Goal: Task Accomplishment & Management: Manage account settings

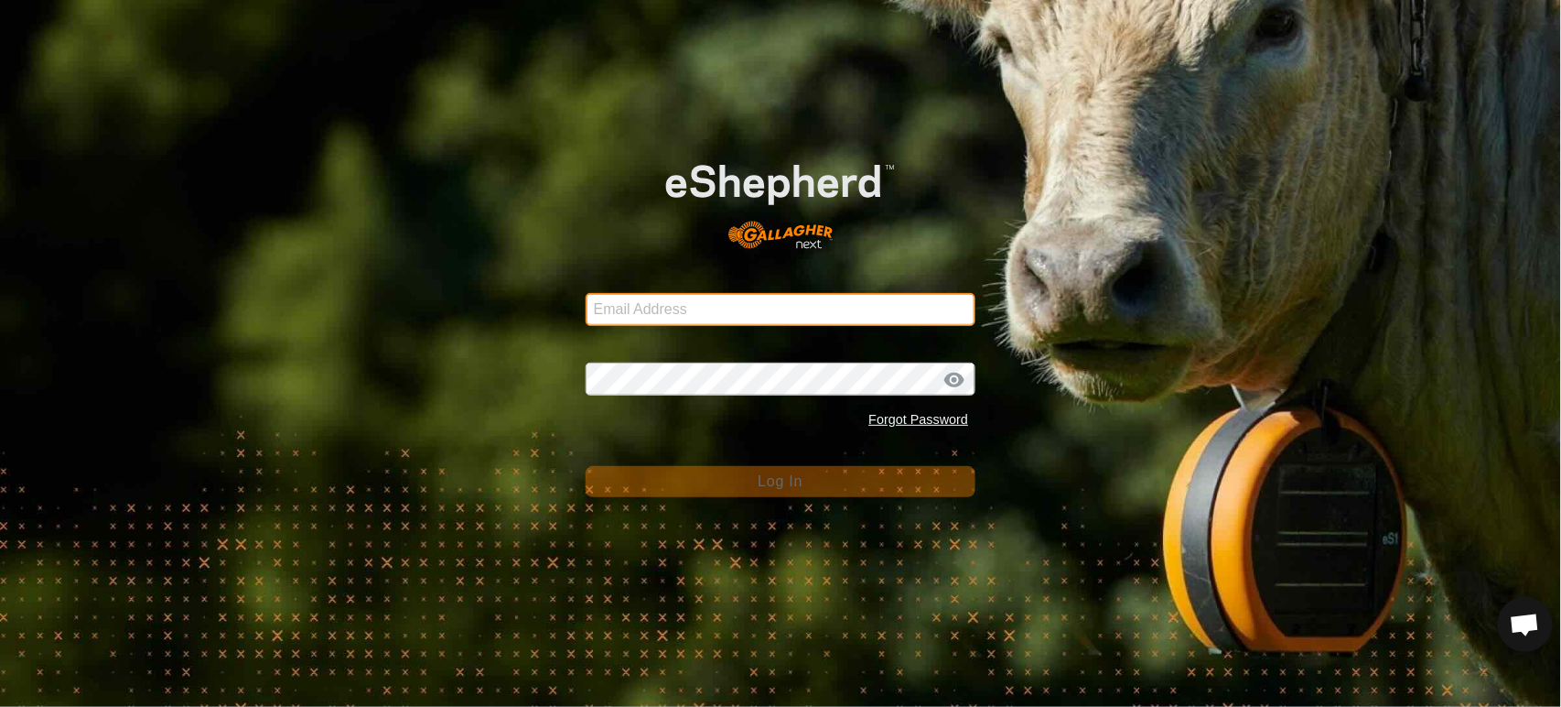
click at [682, 298] on input "Email Address" at bounding box center [781, 309] width 391 height 33
click at [0, 706] on com-1password-button at bounding box center [0, 707] width 0 height 0
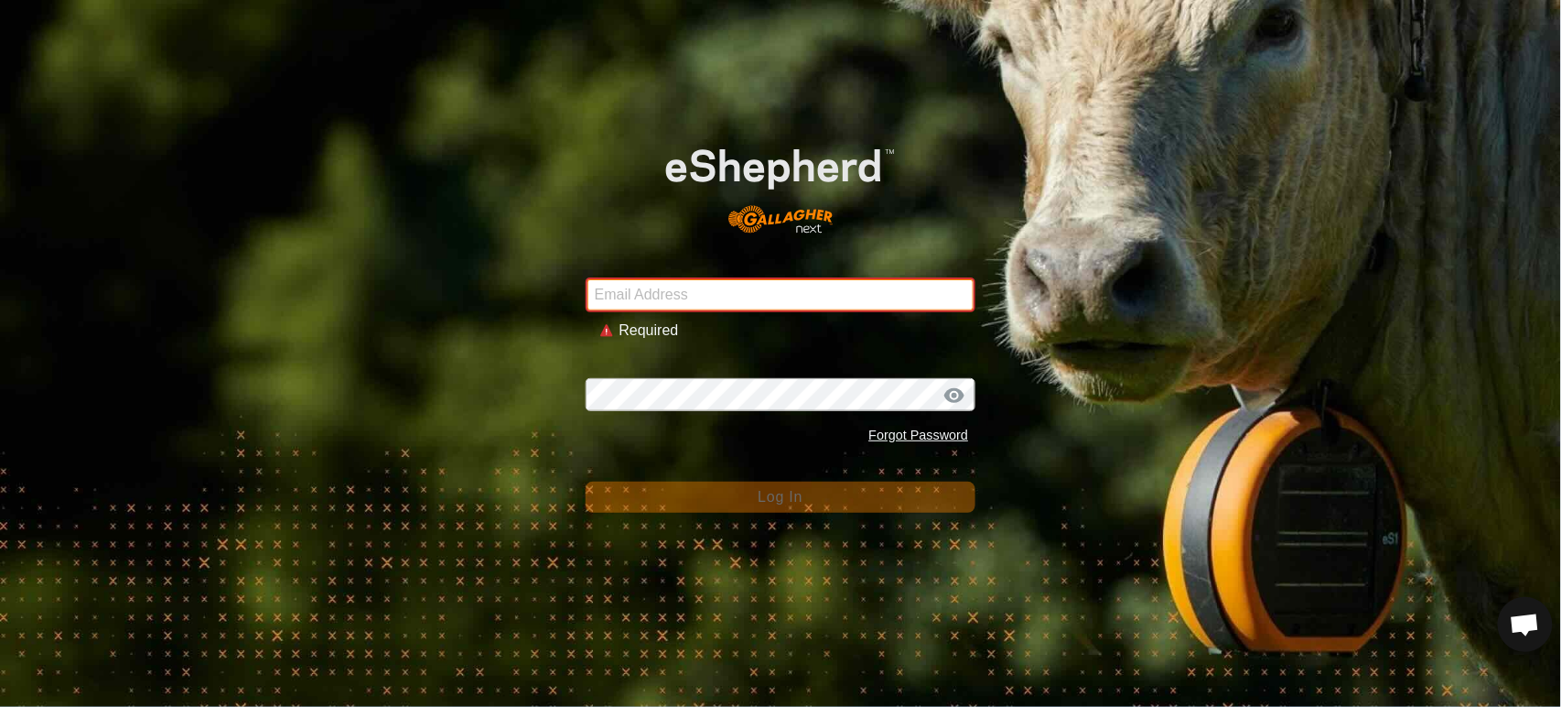
type input "[PERSON_NAME][EMAIL_ADDRESS][DOMAIN_NAME]"
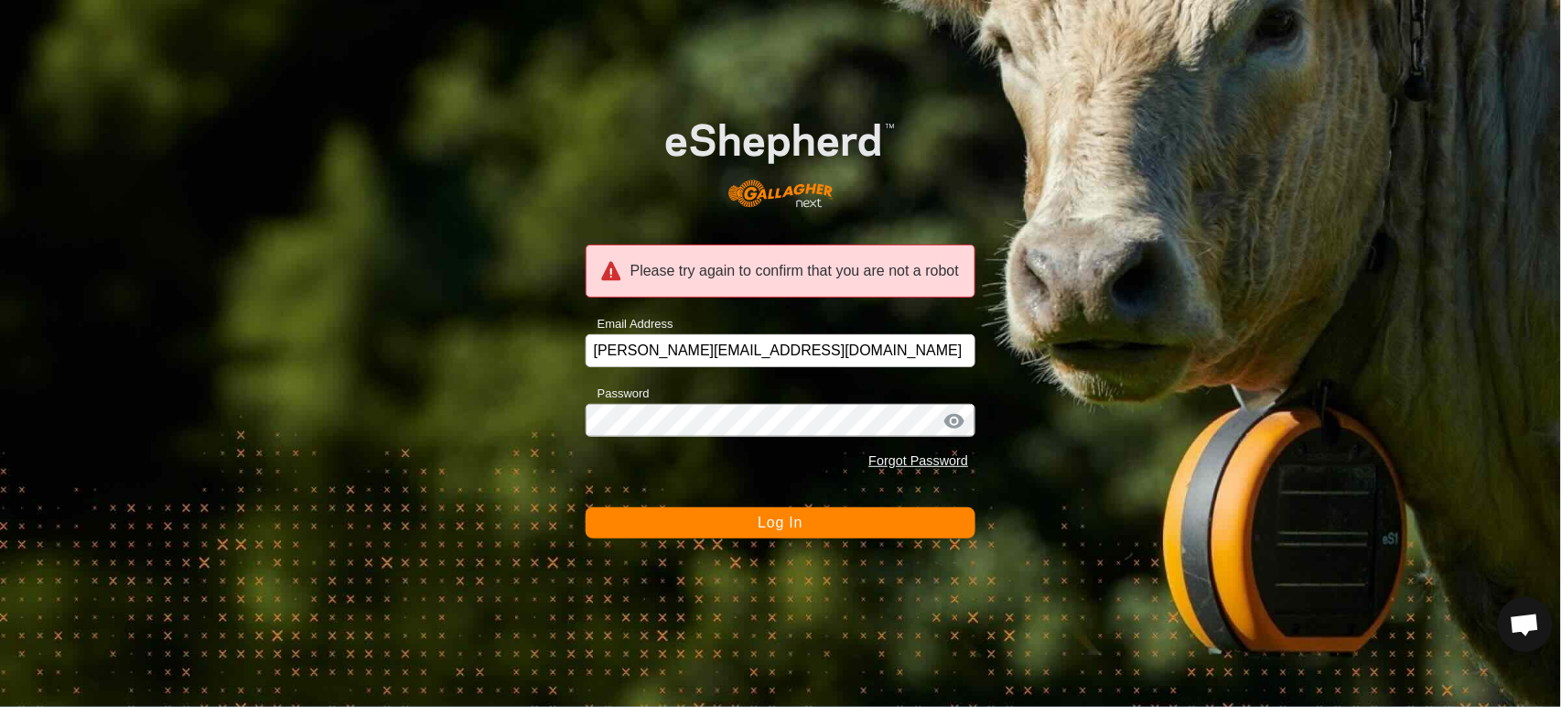
click at [761, 525] on span "Log In" at bounding box center [780, 522] width 45 height 16
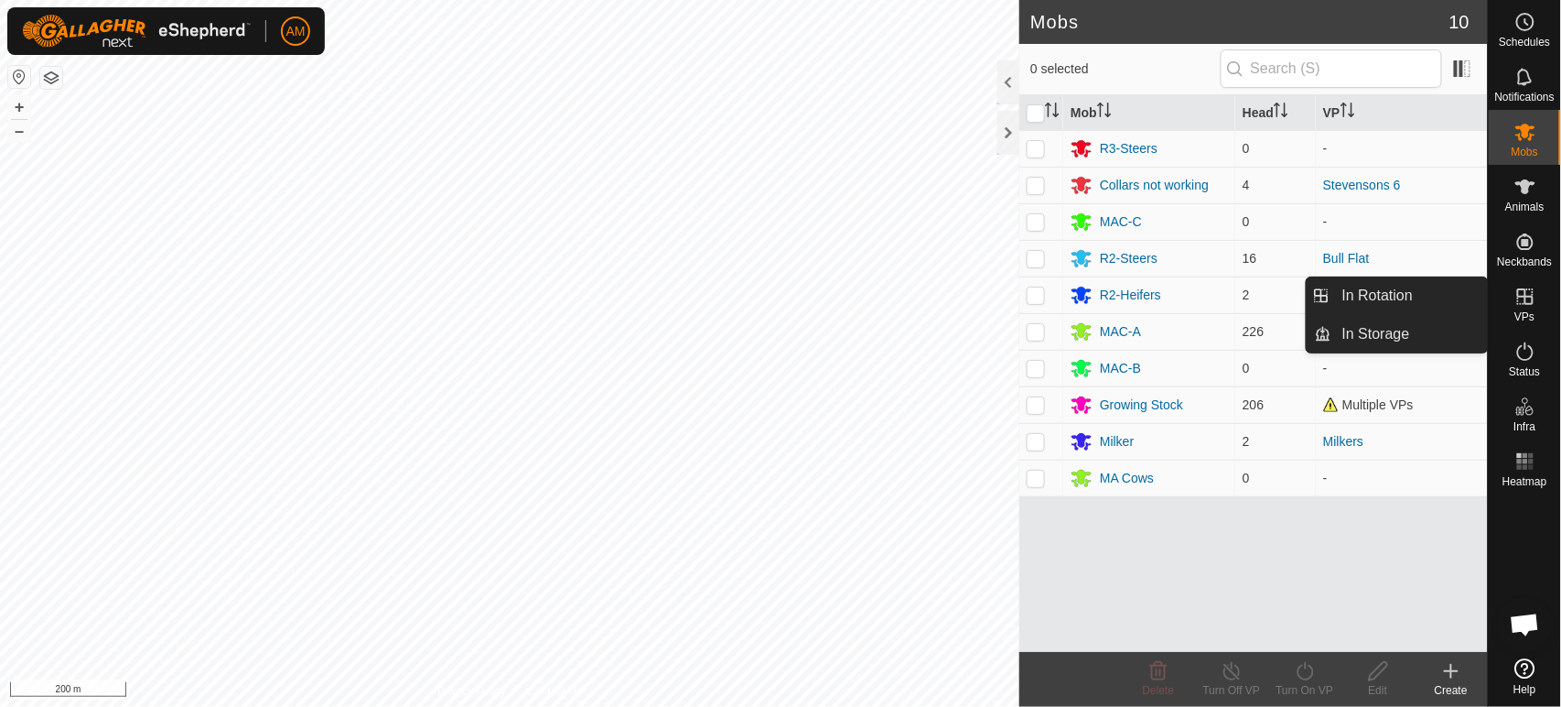
click at [1460, 299] on link "In Rotation" at bounding box center [1410, 295] width 157 height 37
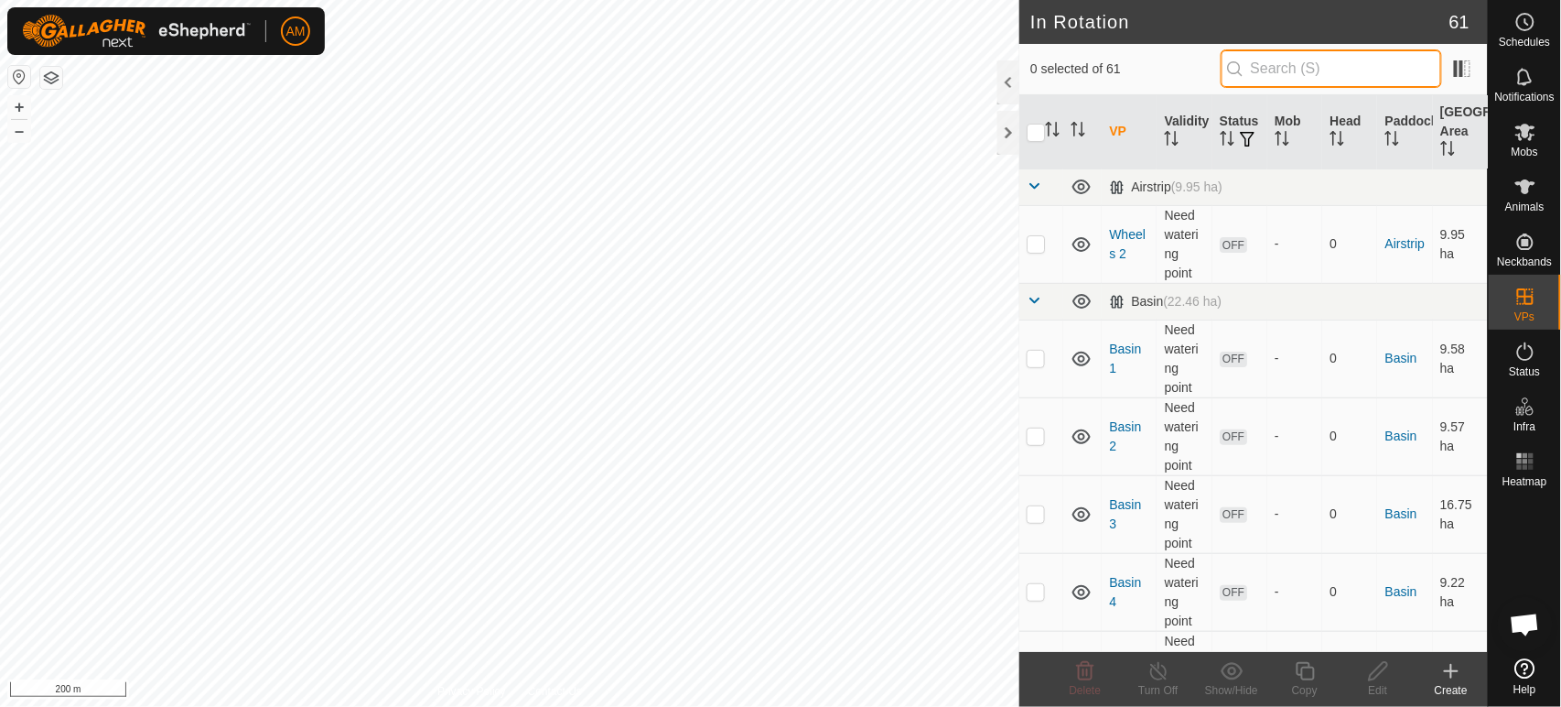
click at [1321, 68] on input "text" at bounding box center [1331, 68] width 221 height 38
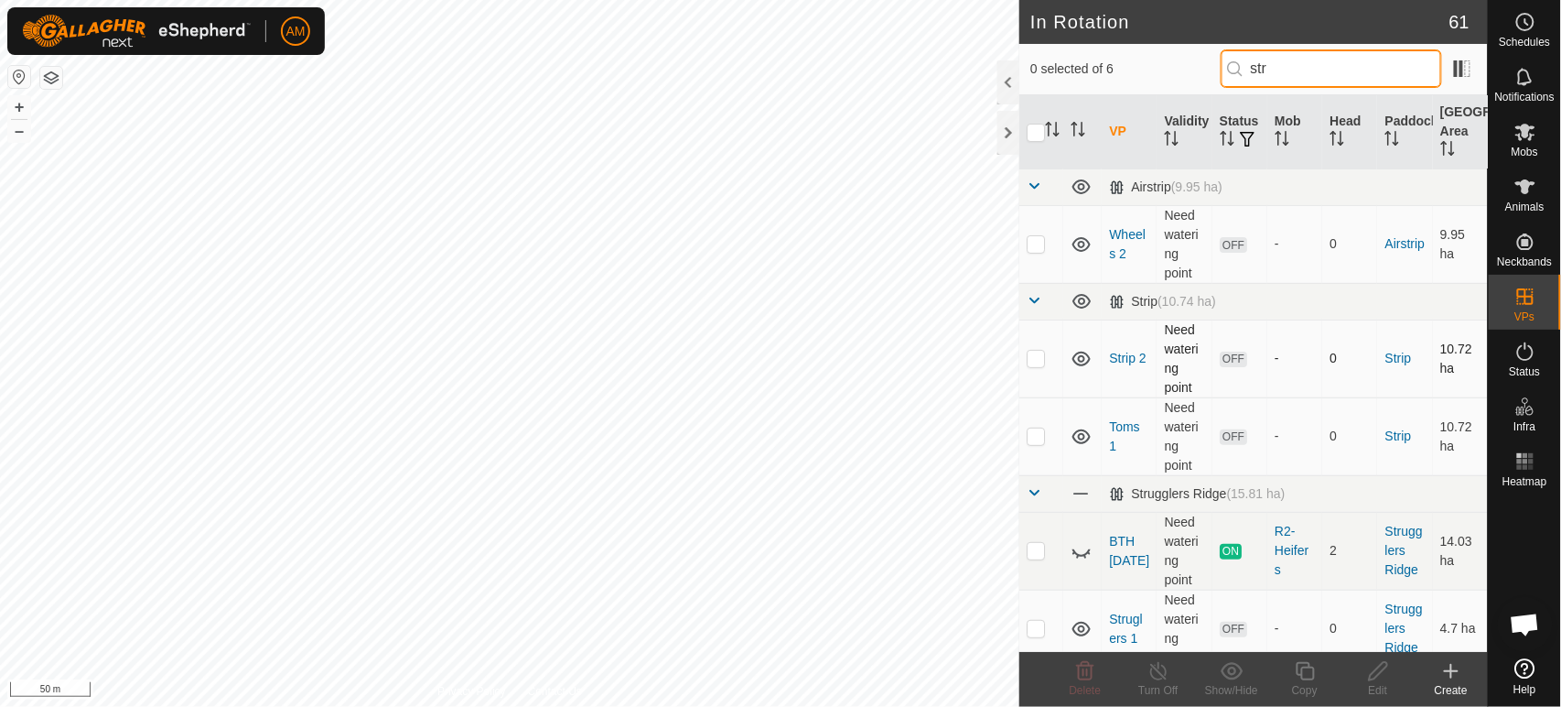
type input "str"
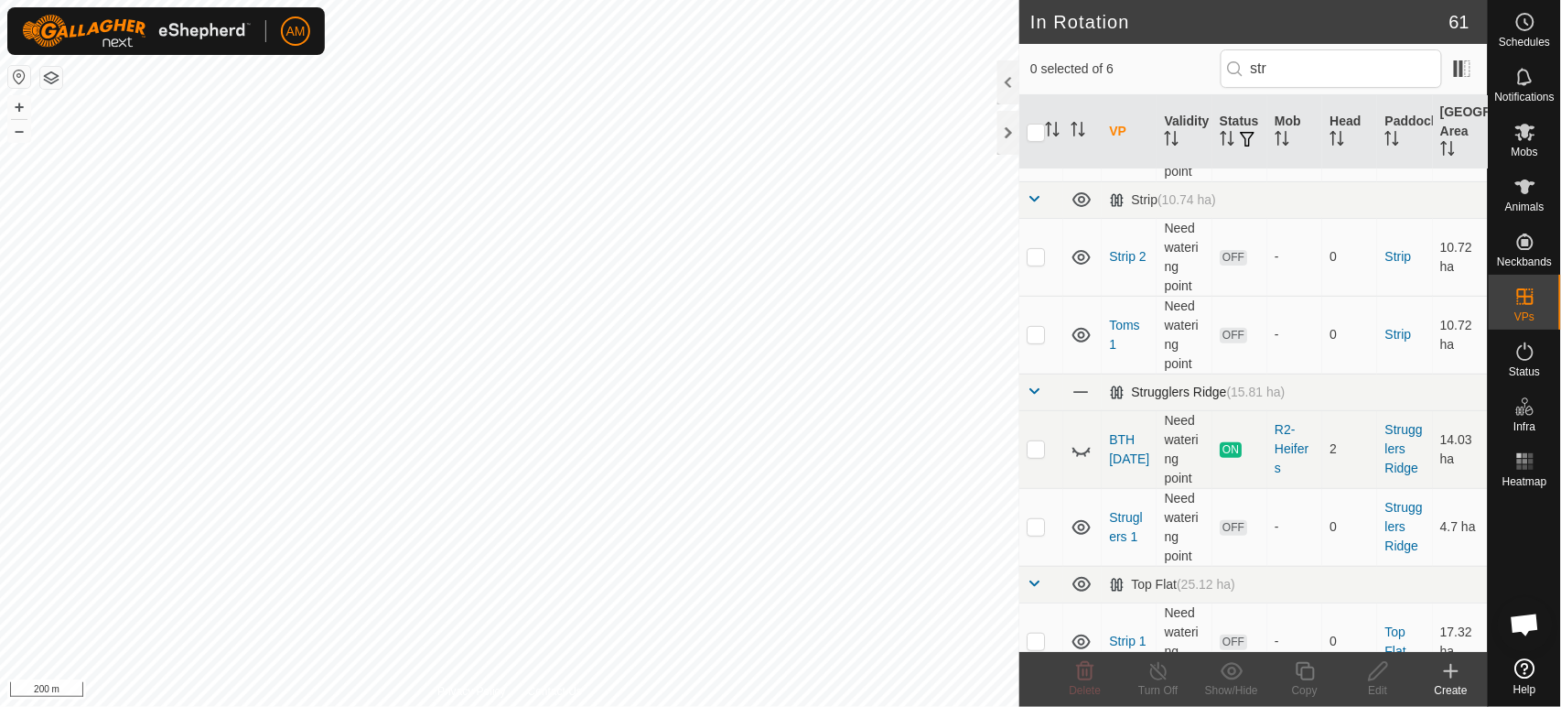
scroll to position [130, 0]
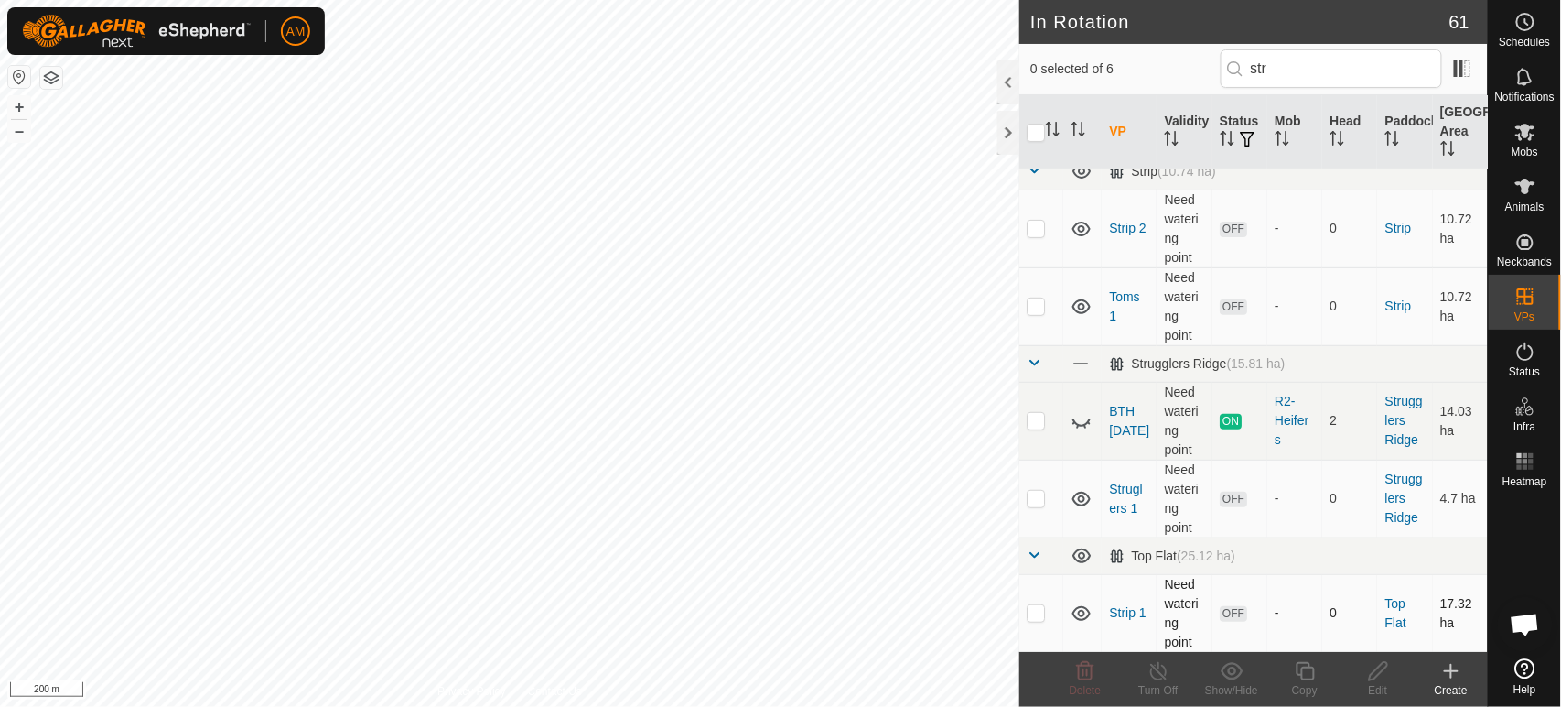
click at [1032, 613] on p-checkbox at bounding box center [1036, 612] width 18 height 15
checkbox input "true"
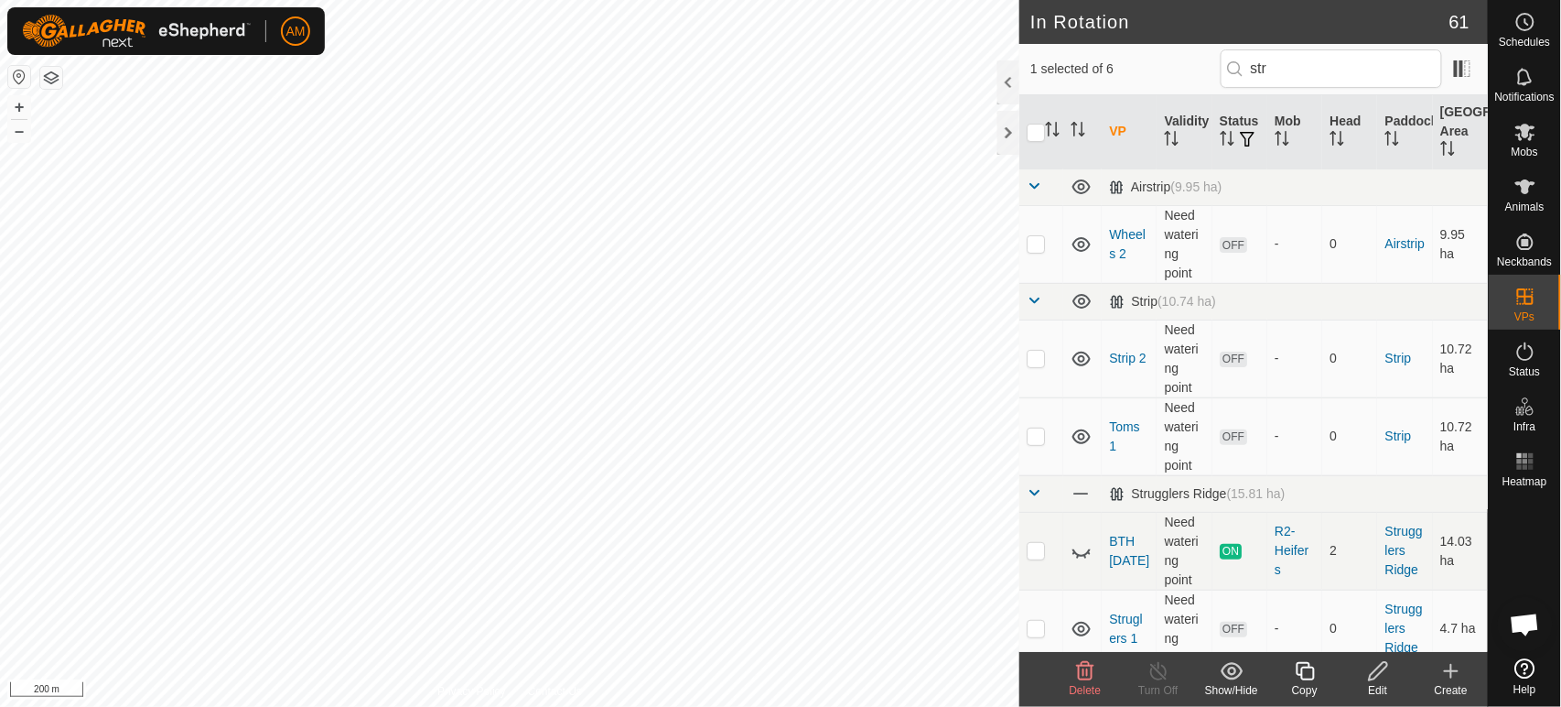
click at [1376, 671] on icon at bounding box center [1378, 671] width 23 height 22
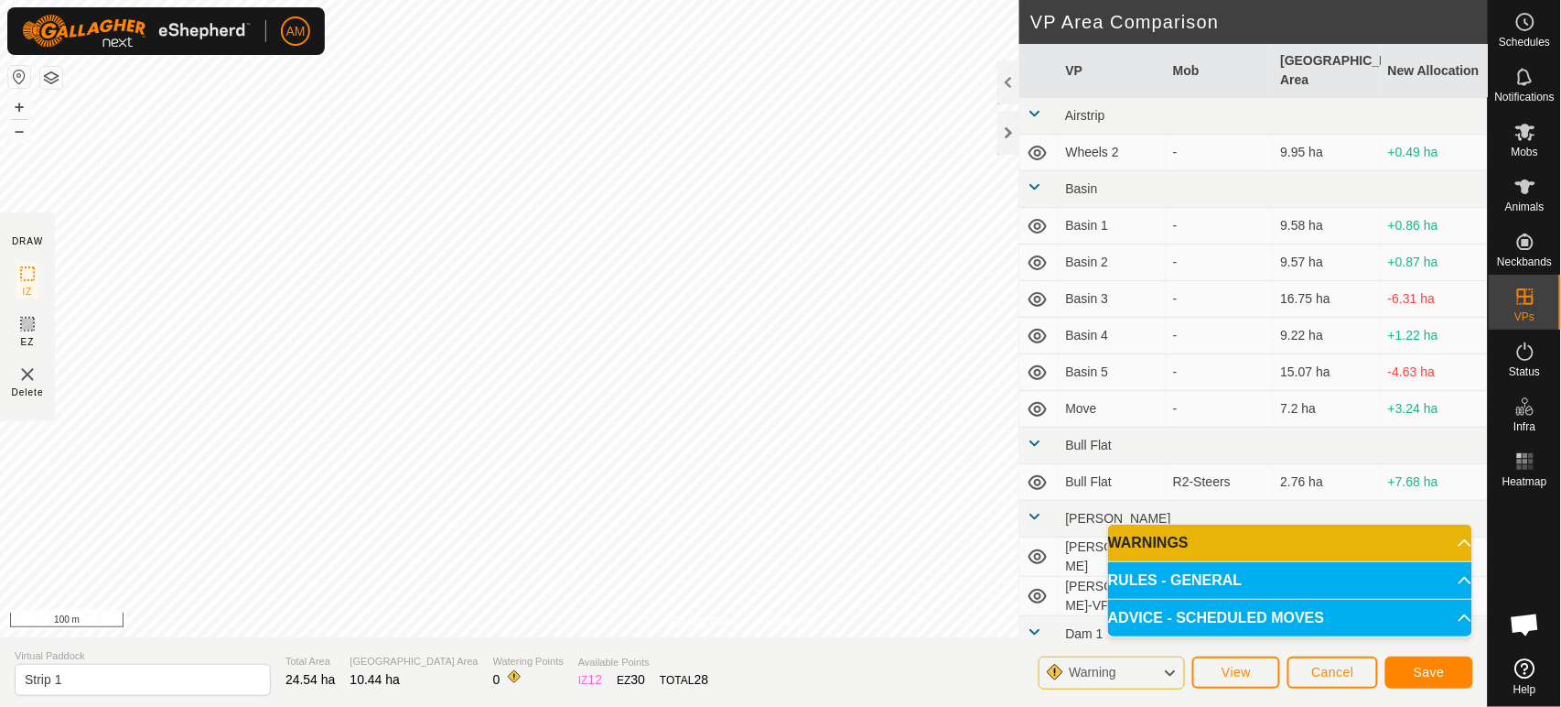
click at [140, 0] on html "AM Schedules Notifications Mobs Animals Neckbands VPs Status Infra Heatmap Help…" at bounding box center [780, 353] width 1561 height 707
click at [38, 675] on div "Privacy Policy Contact Us Status: OFF Type: Inclusion Zone + – ⇧ i 20 m DRAW IZ…" at bounding box center [744, 353] width 1488 height 707
click at [1417, 679] on span "Save" at bounding box center [1429, 671] width 31 height 15
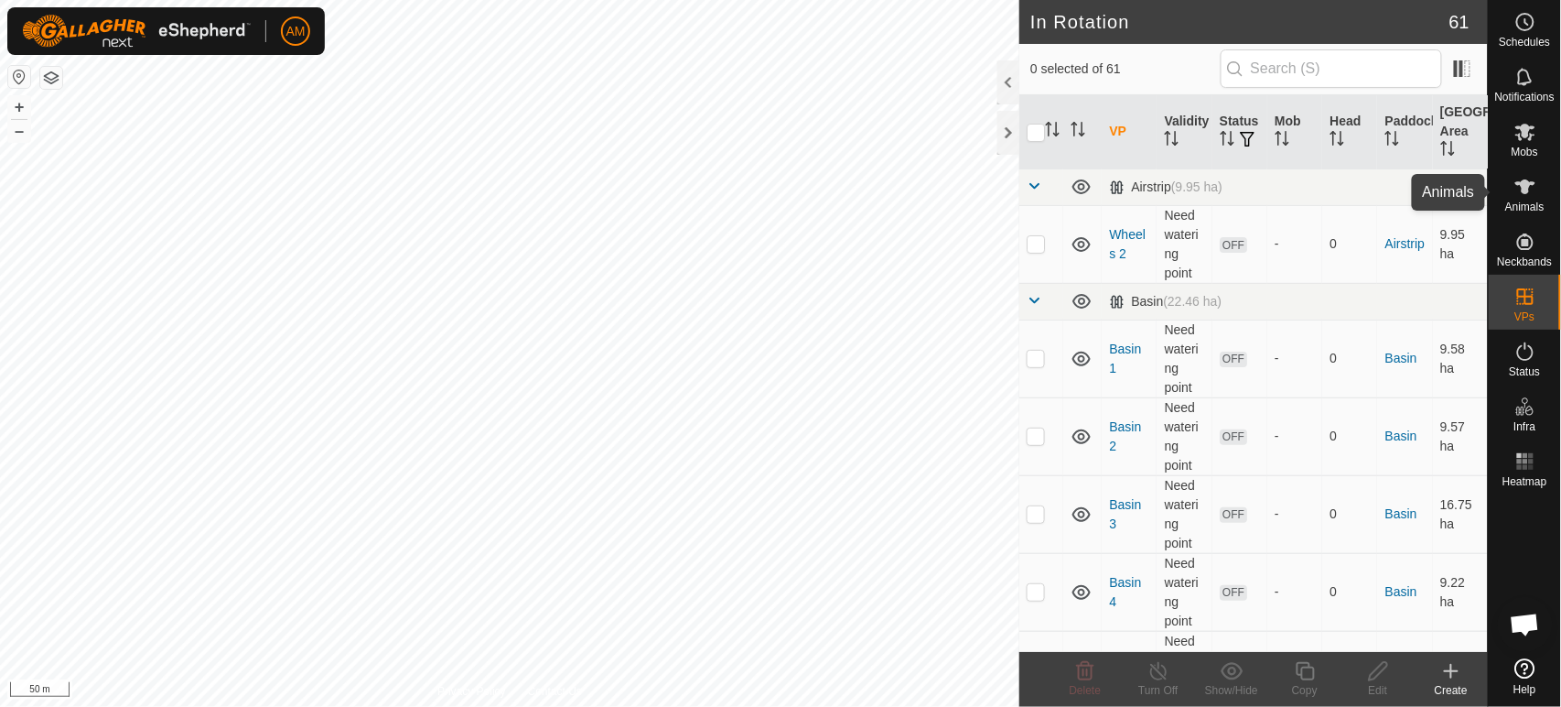
click at [1516, 197] on icon at bounding box center [1526, 187] width 22 height 22
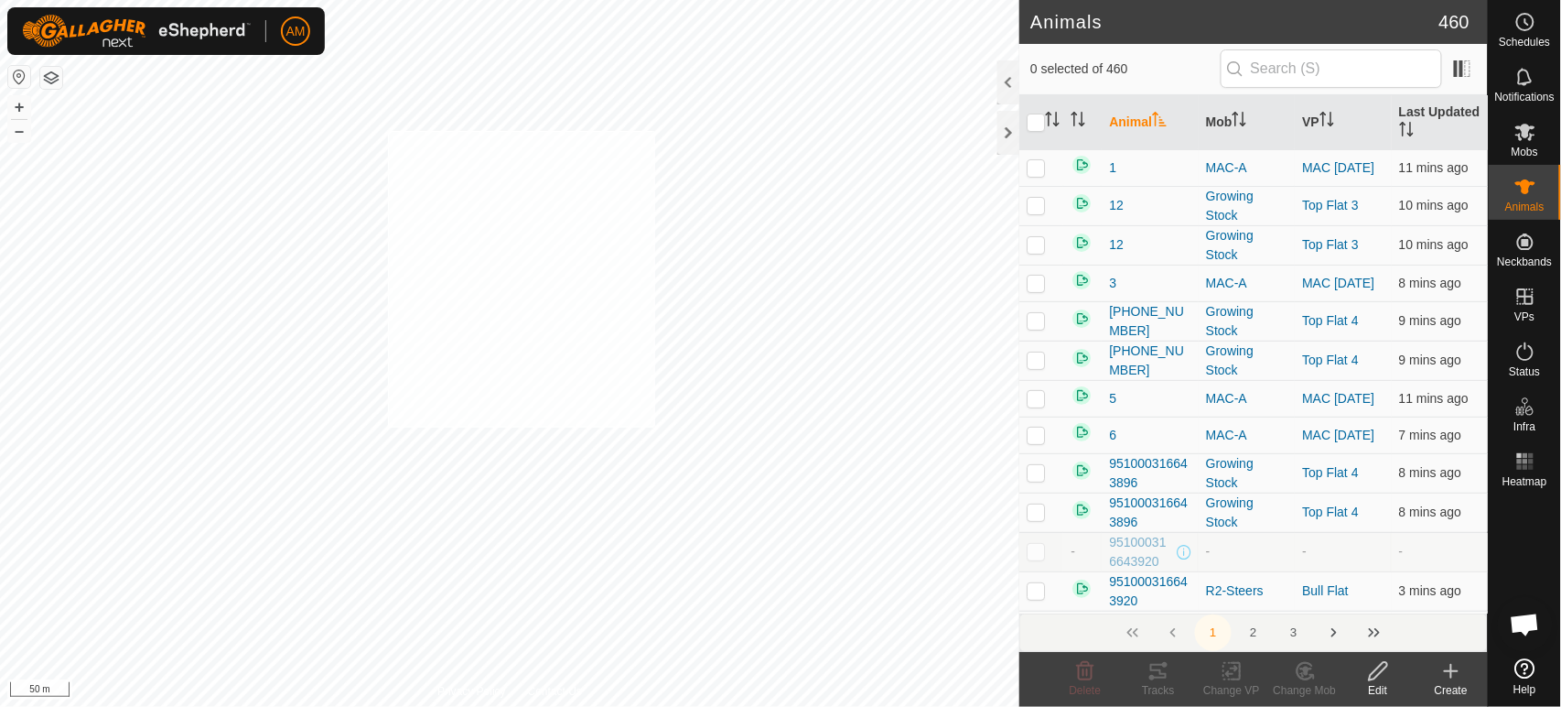
checkbox input "true"
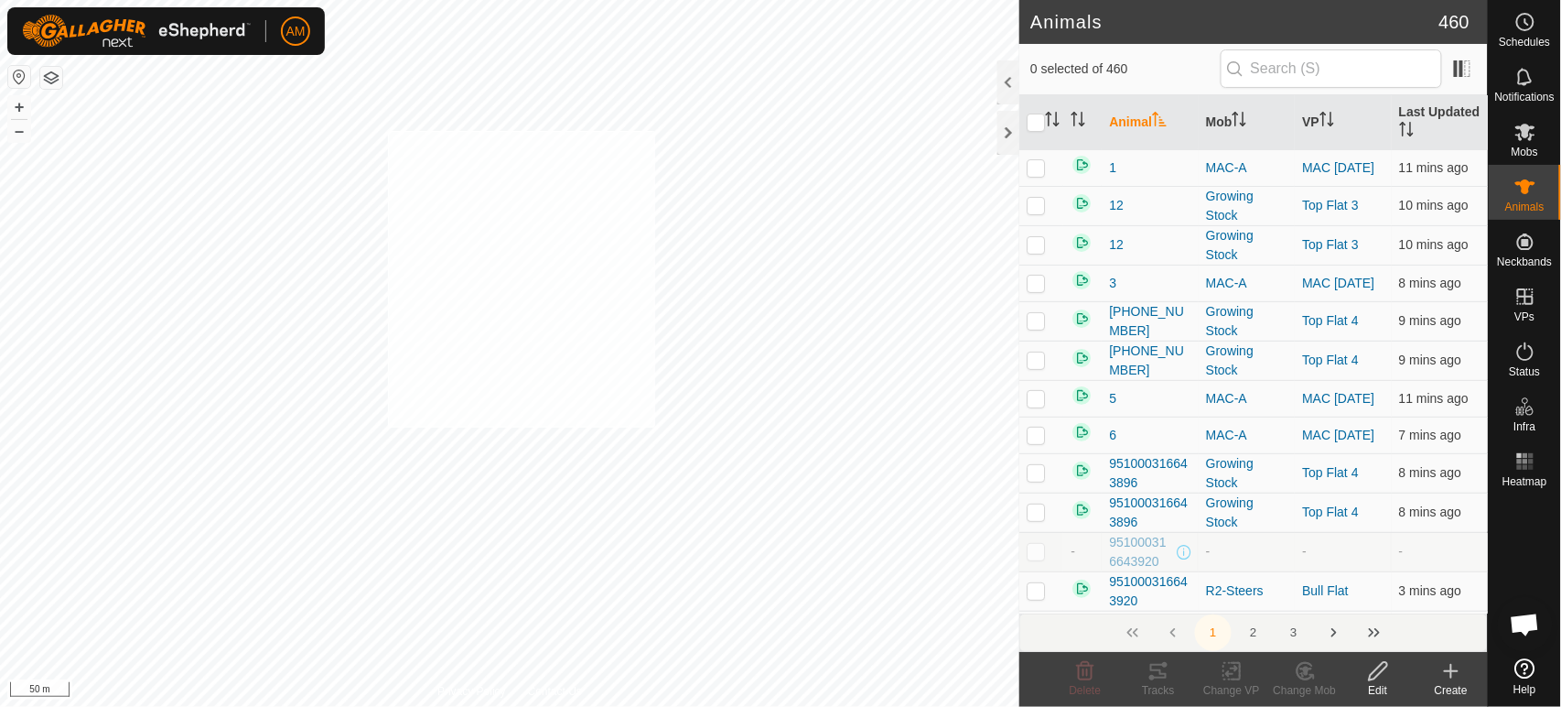
checkbox input "true"
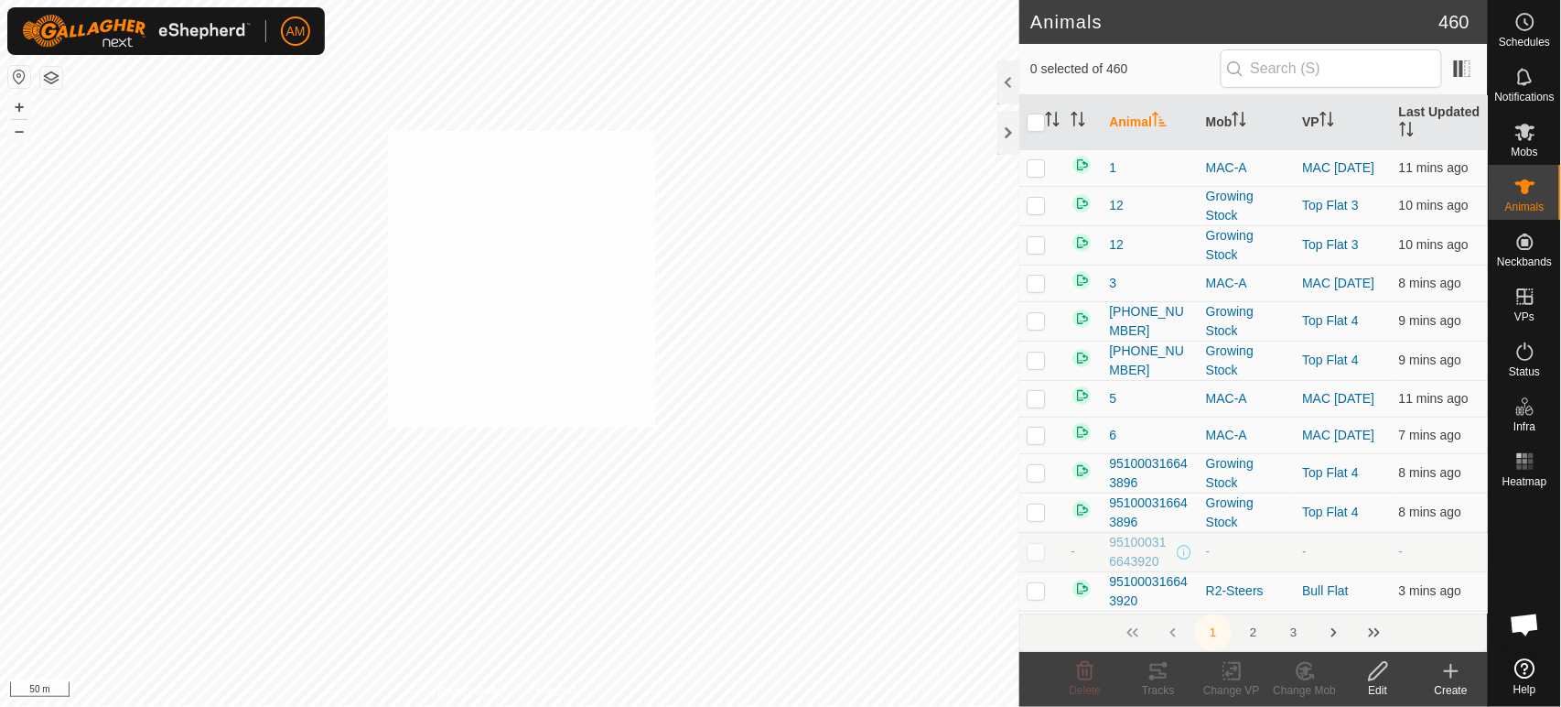
checkbox input "true"
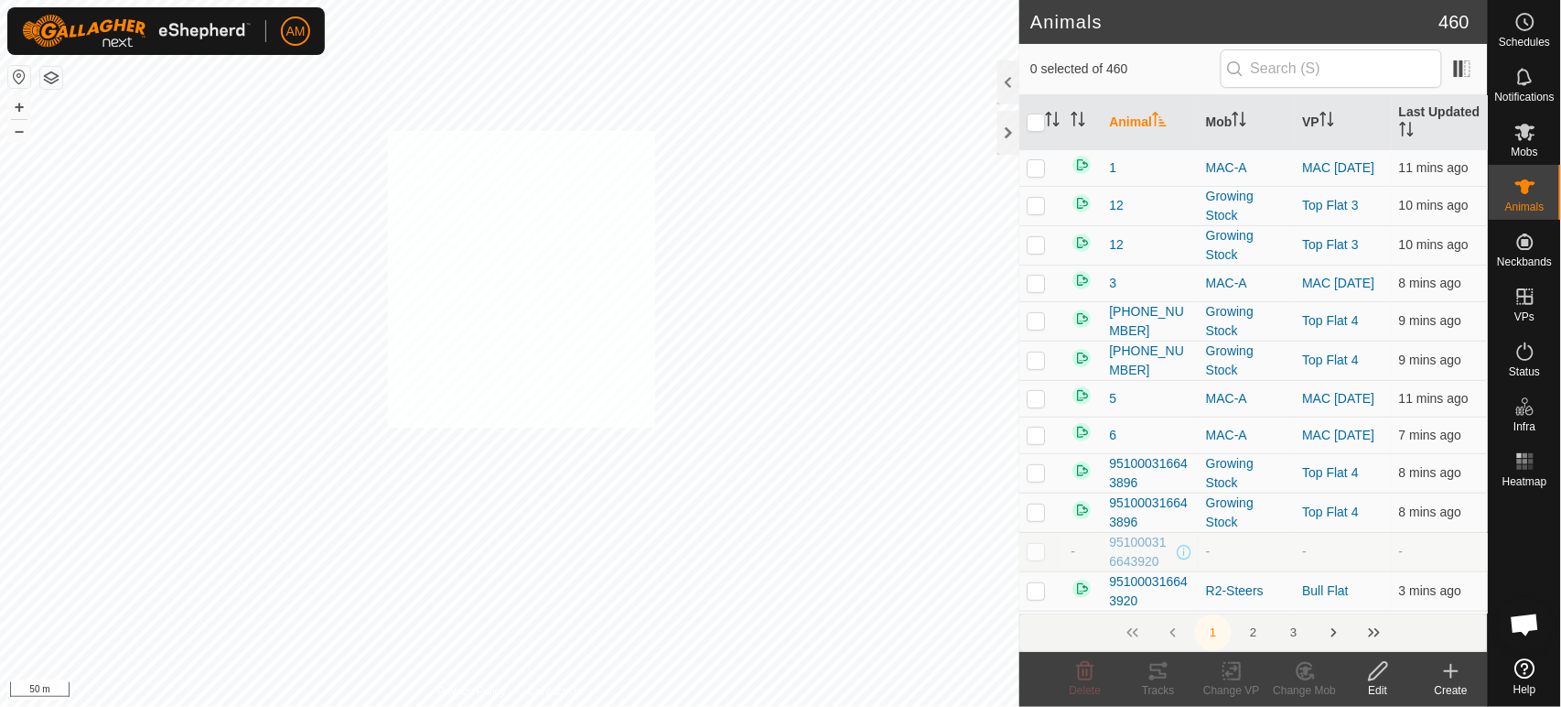
checkbox input "true"
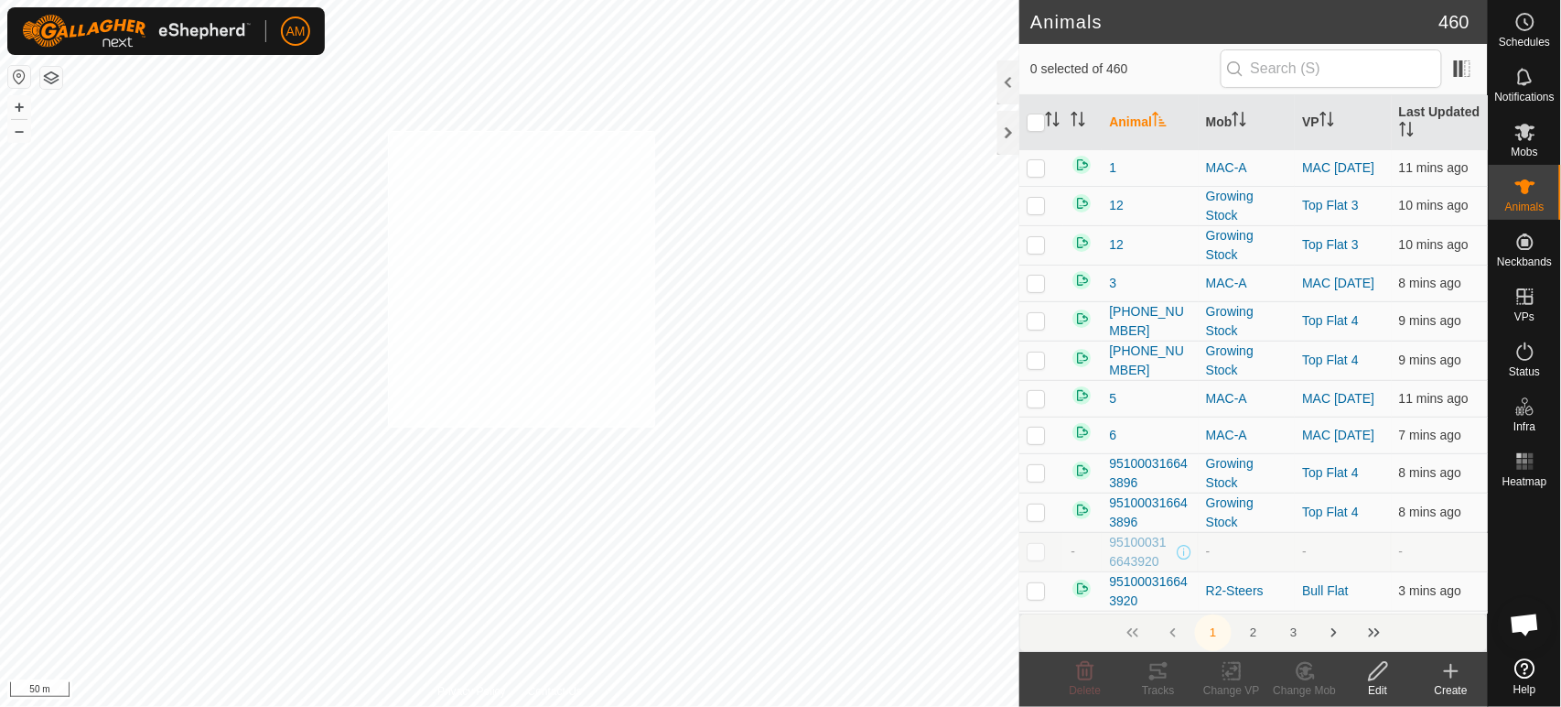
checkbox input "true"
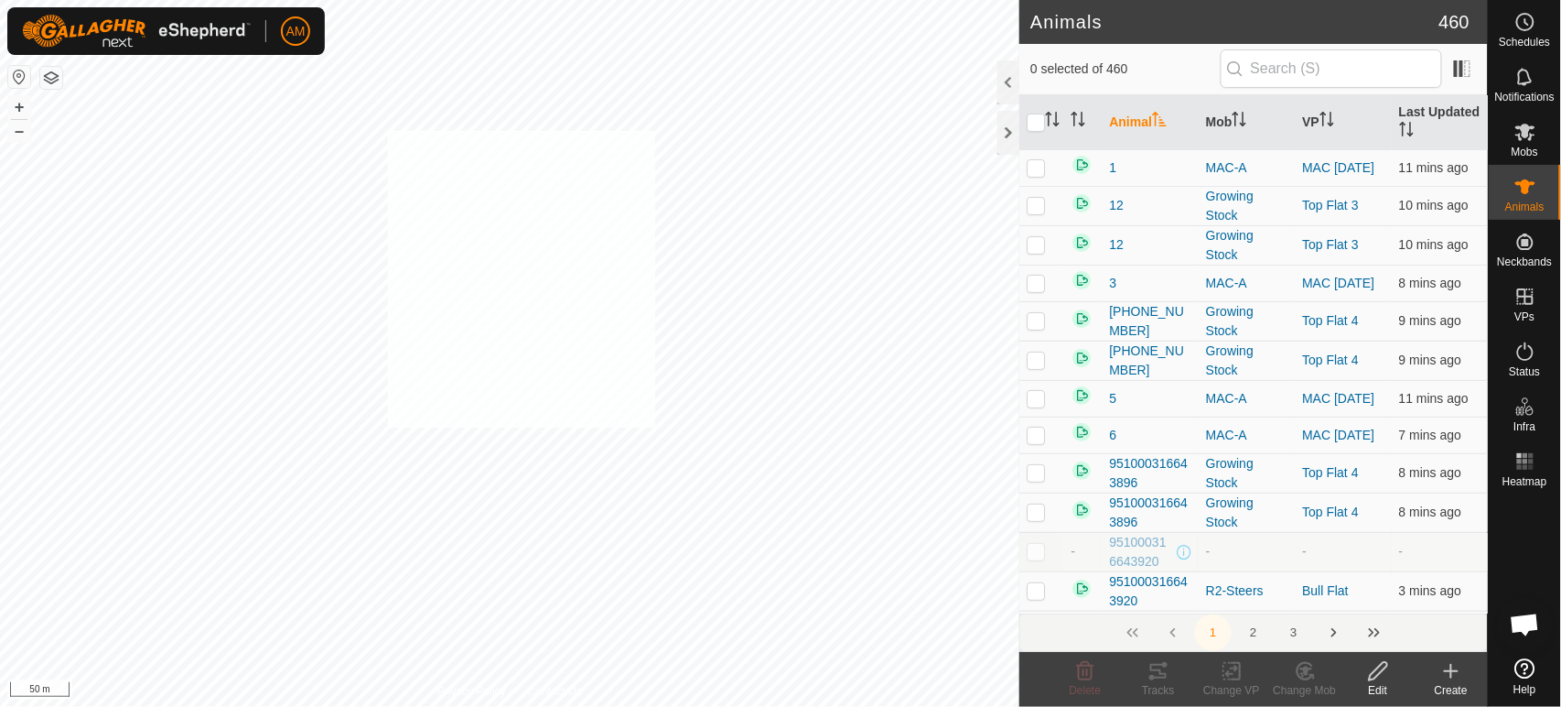
checkbox input "true"
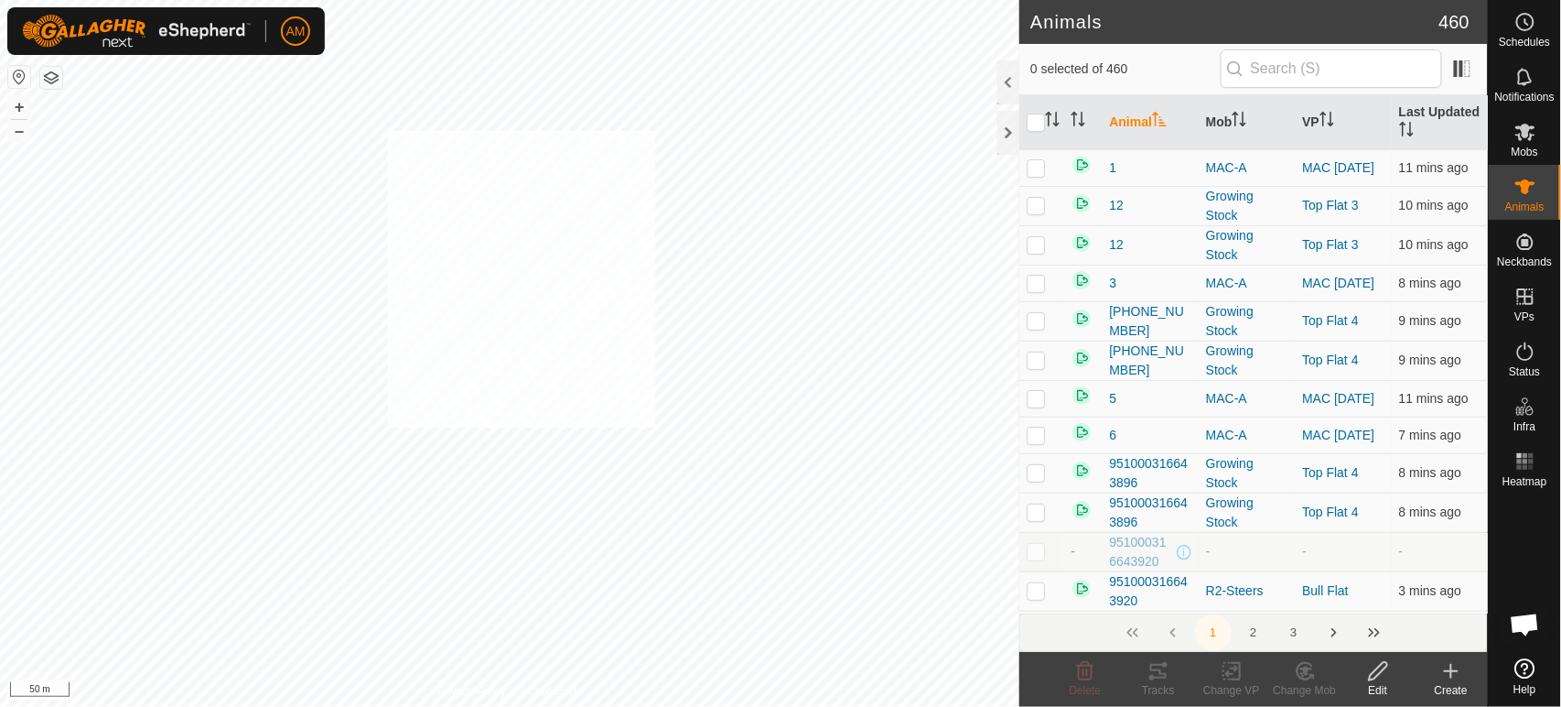
checkbox input "true"
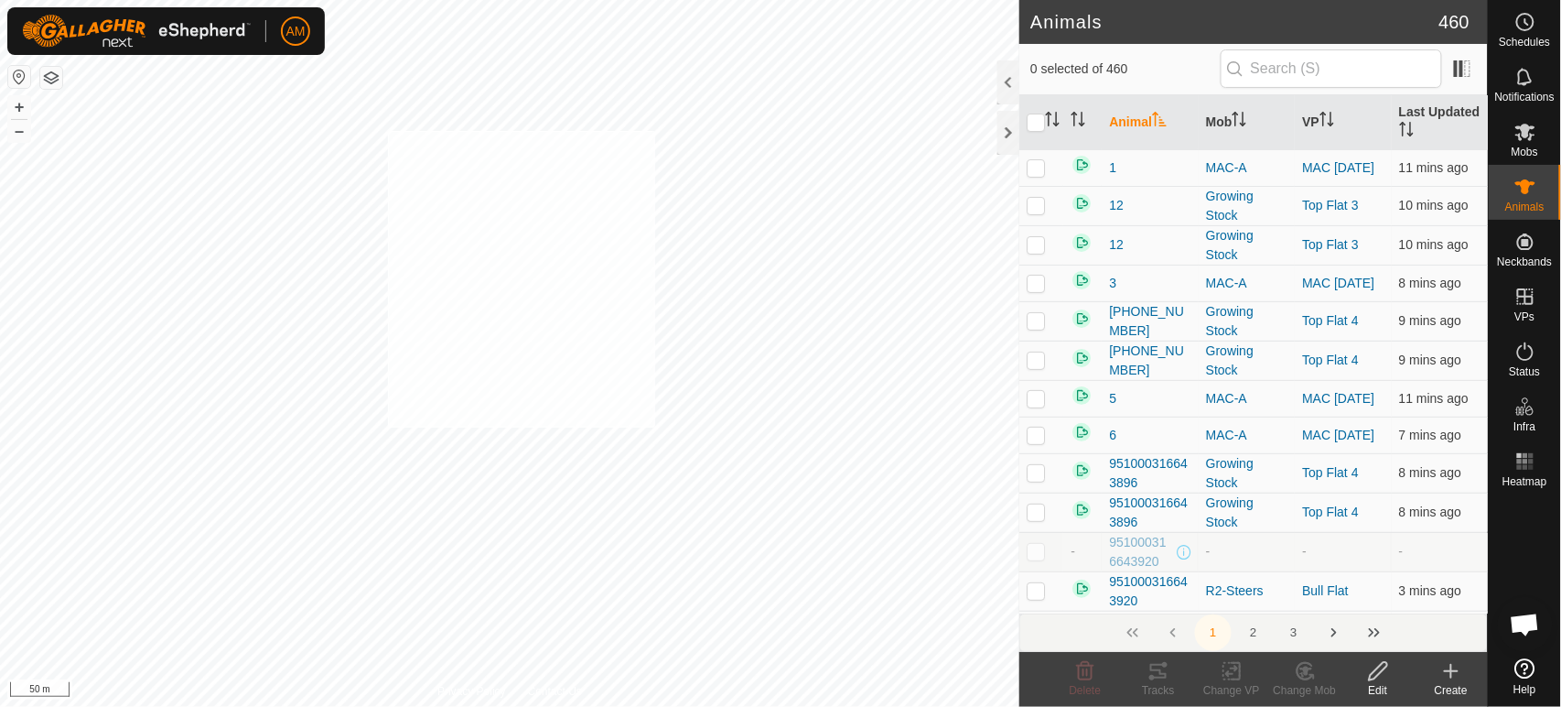
checkbox input "true"
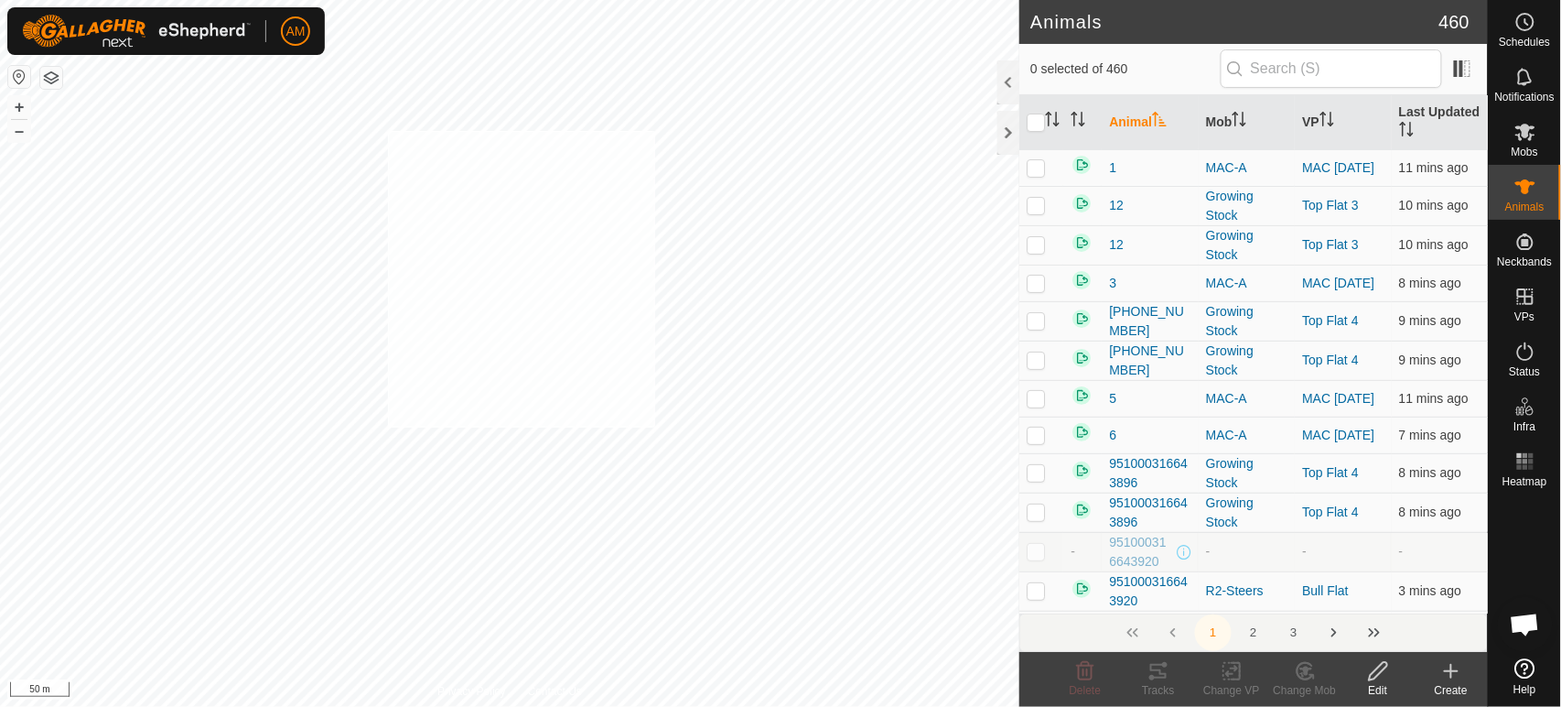
checkbox input "true"
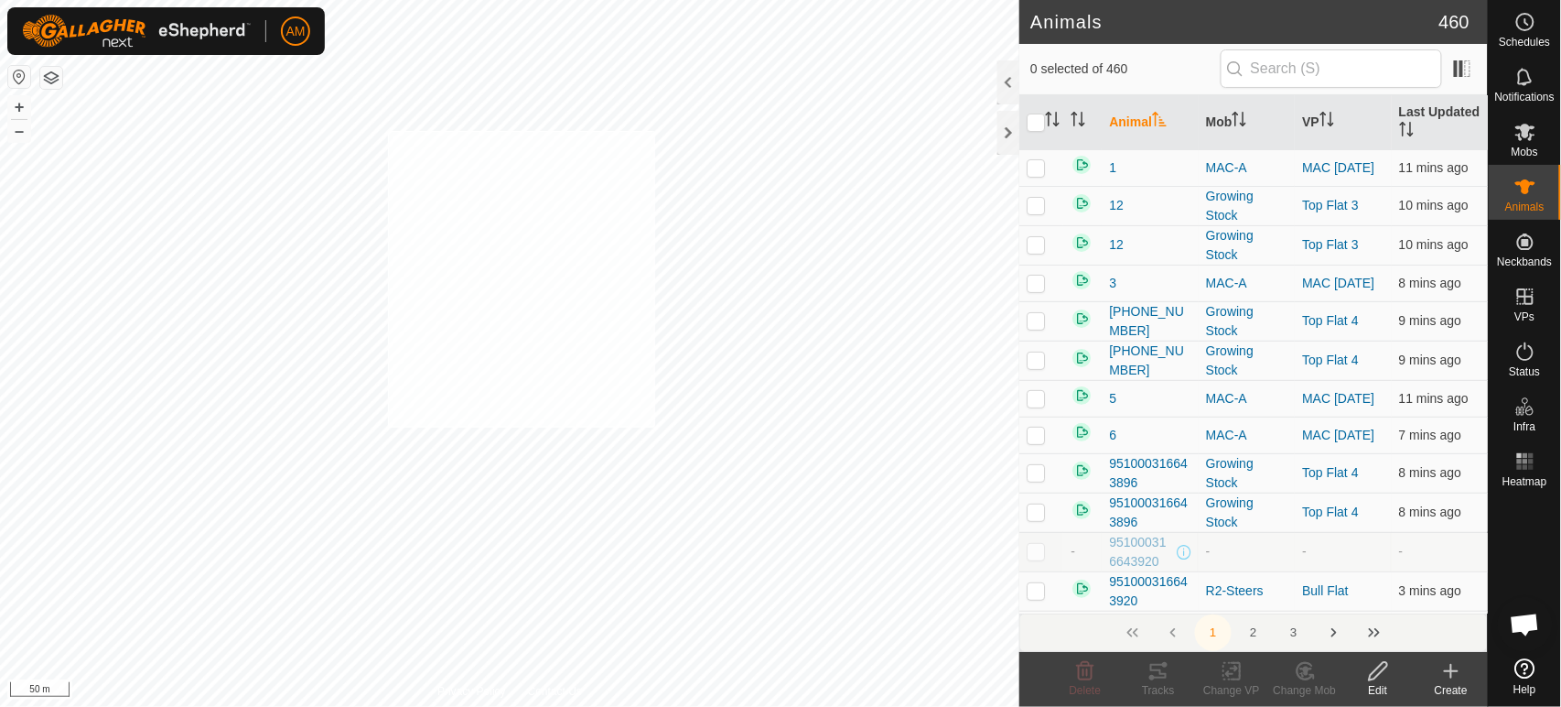
checkbox input "true"
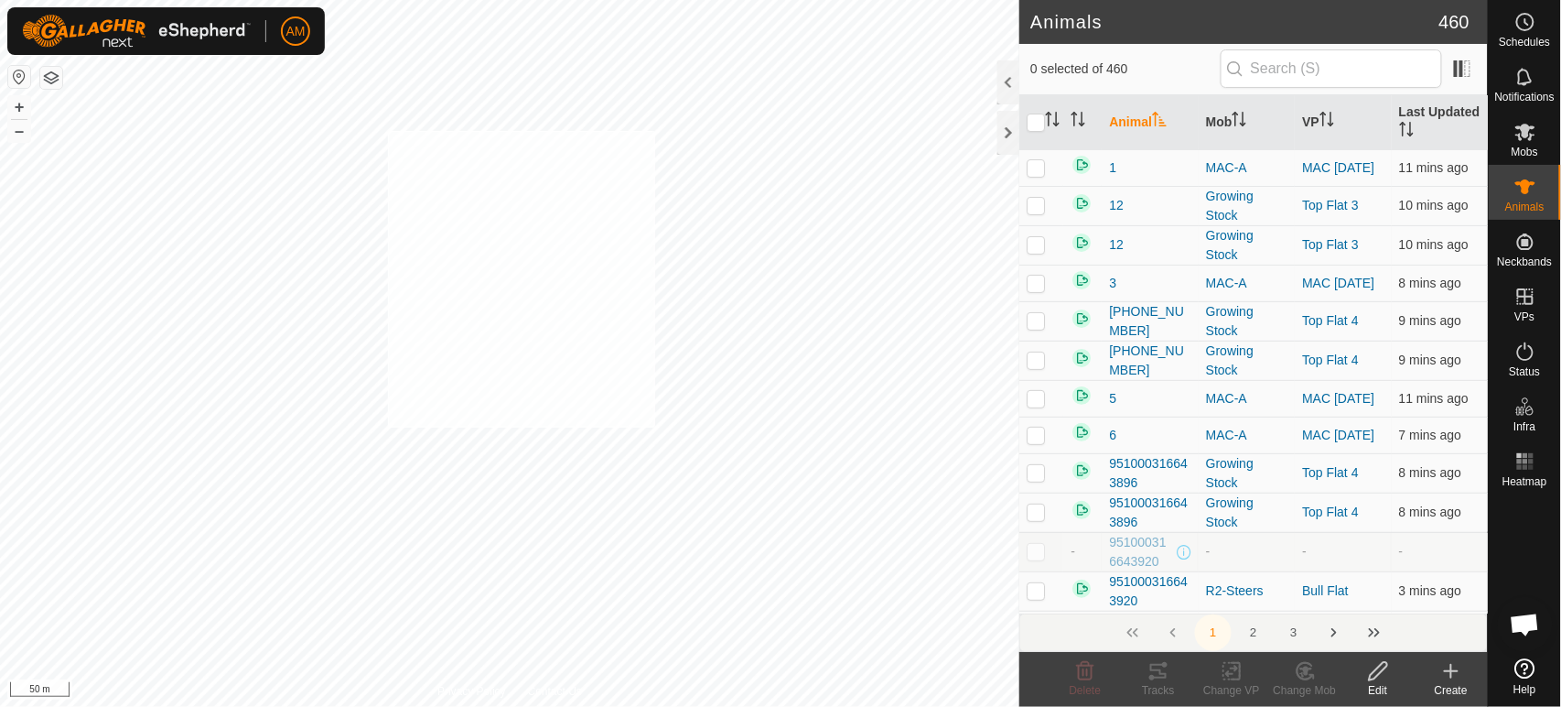
checkbox input "true"
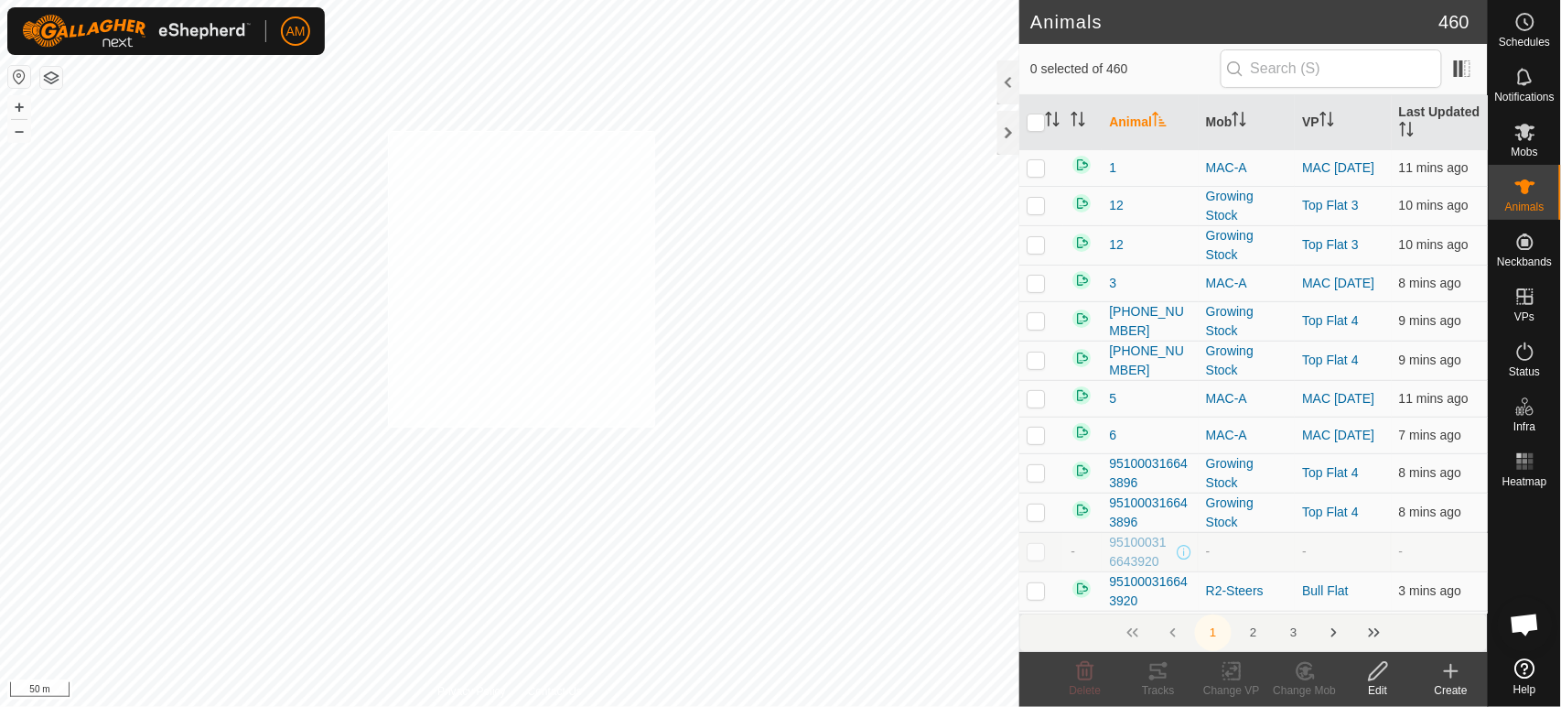
checkbox input "true"
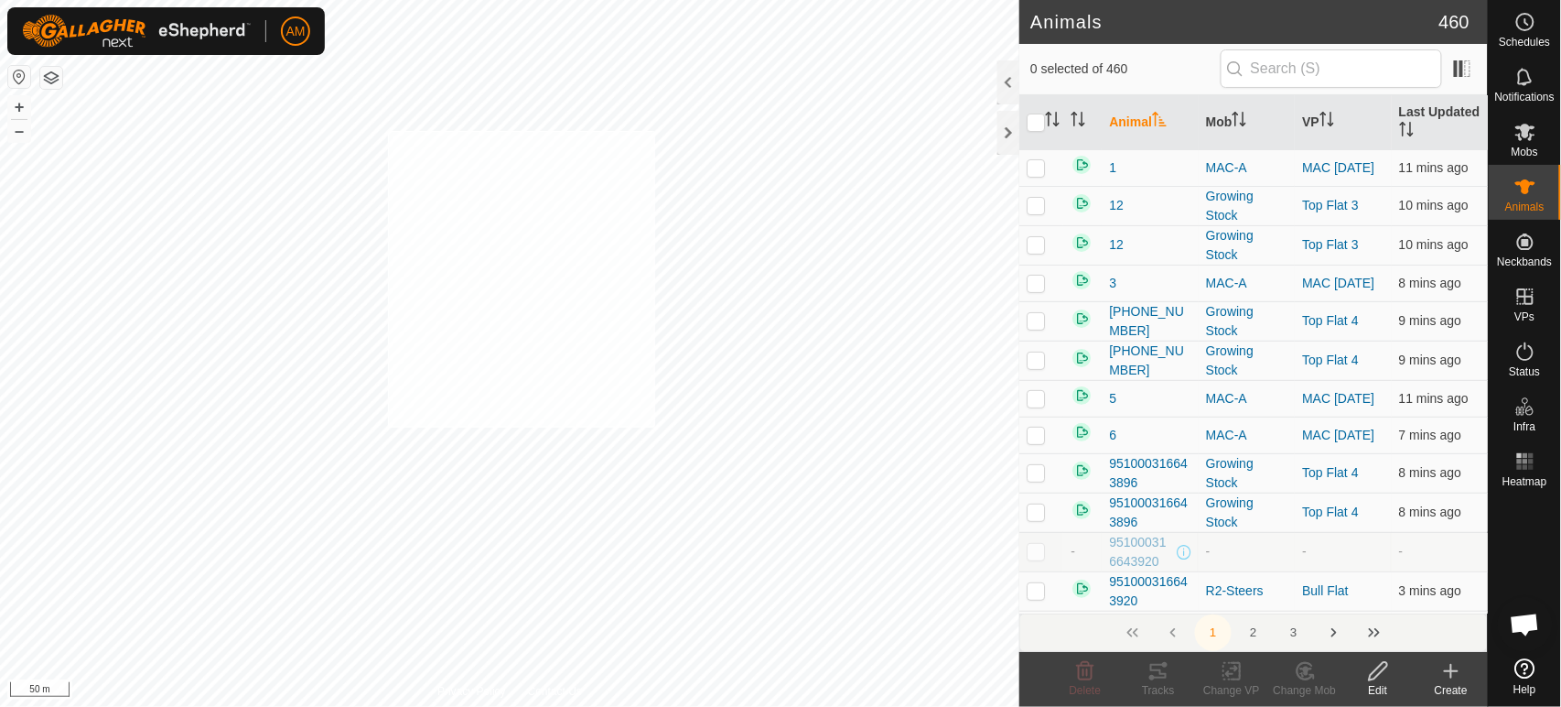
checkbox input "true"
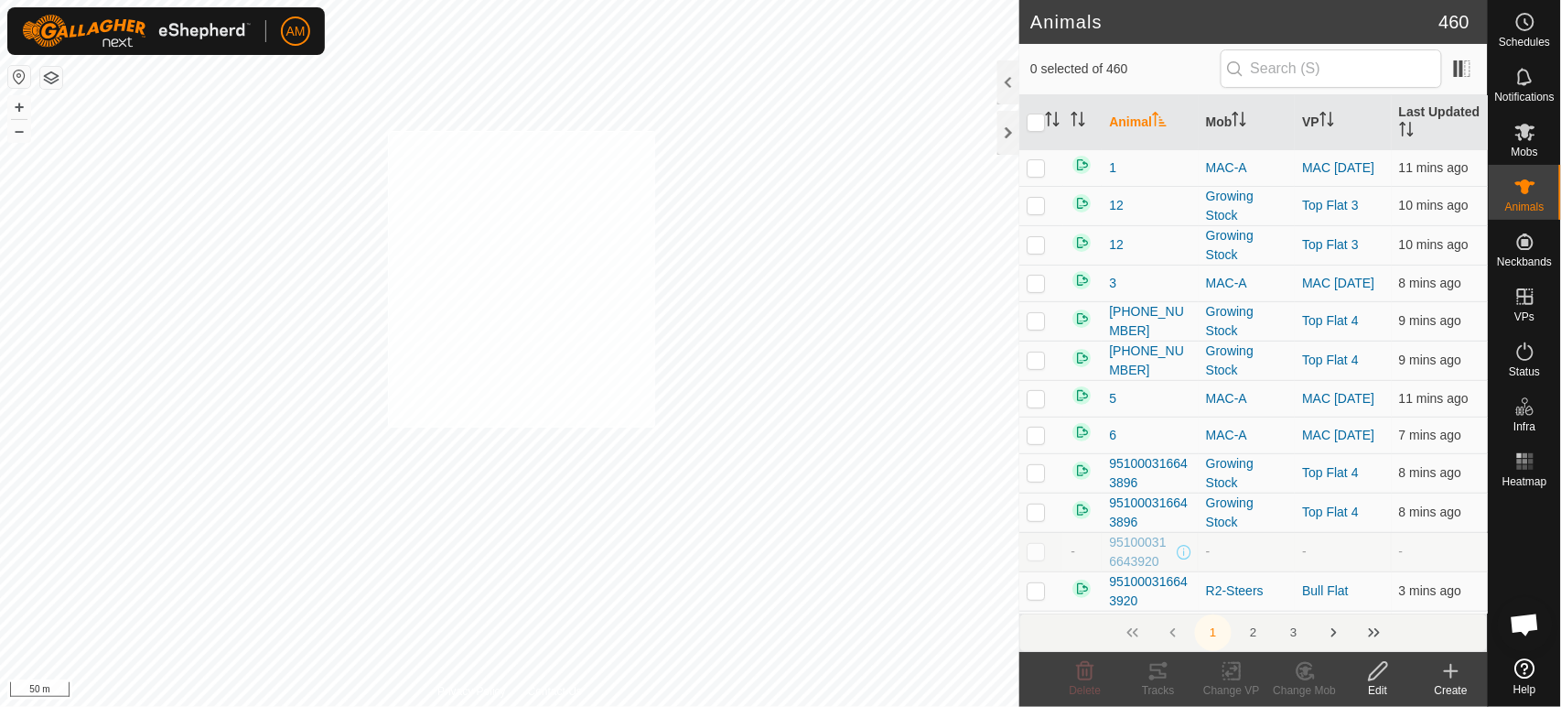
checkbox input "true"
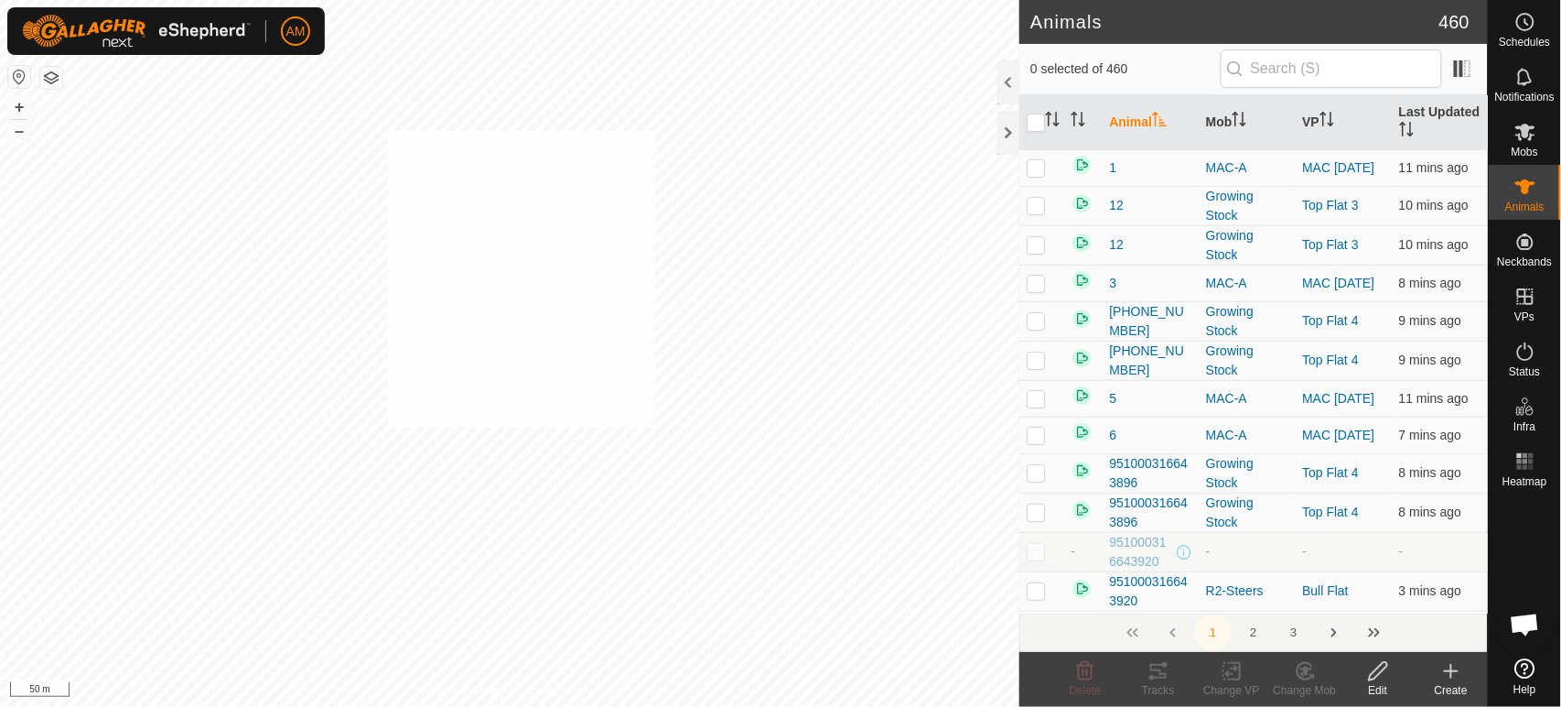
checkbox input "true"
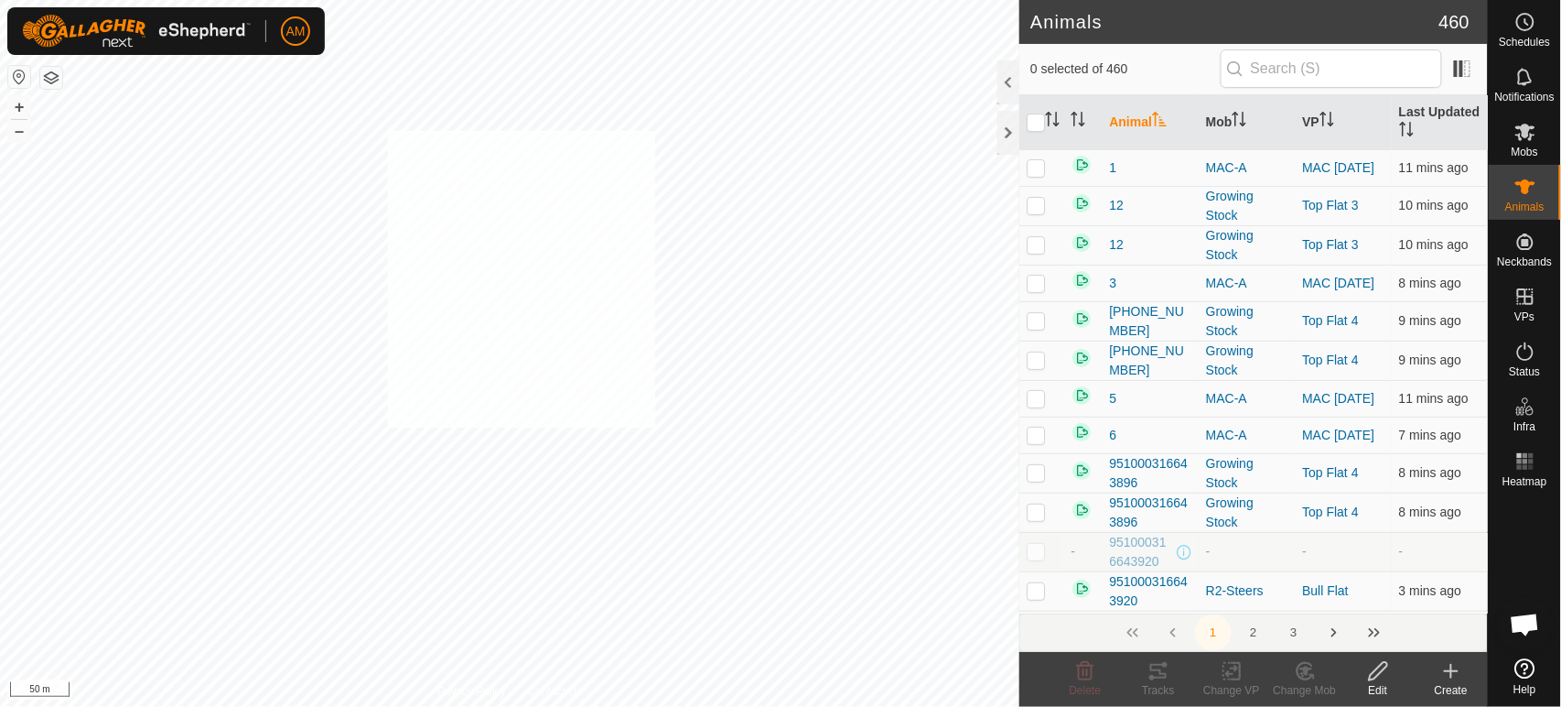
checkbox input "true"
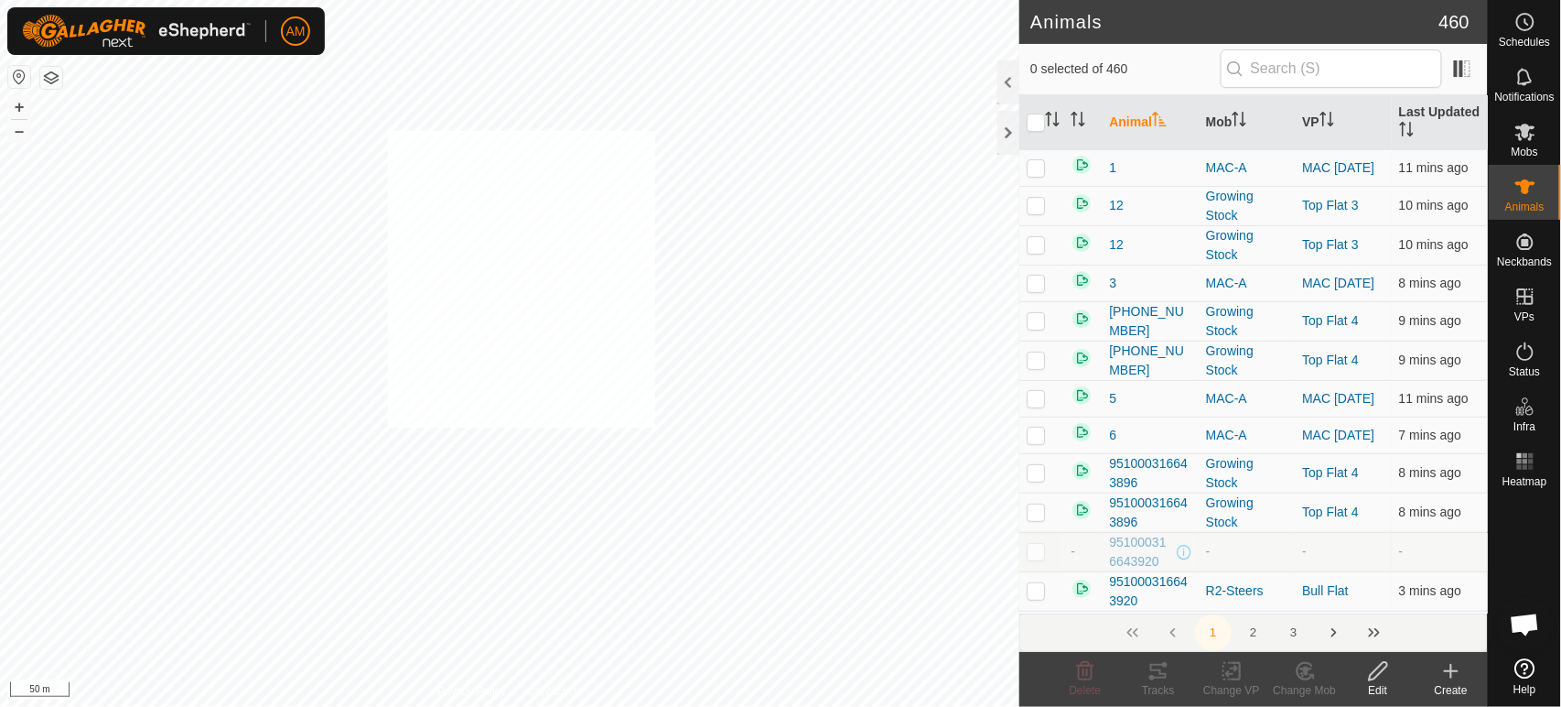
checkbox input "true"
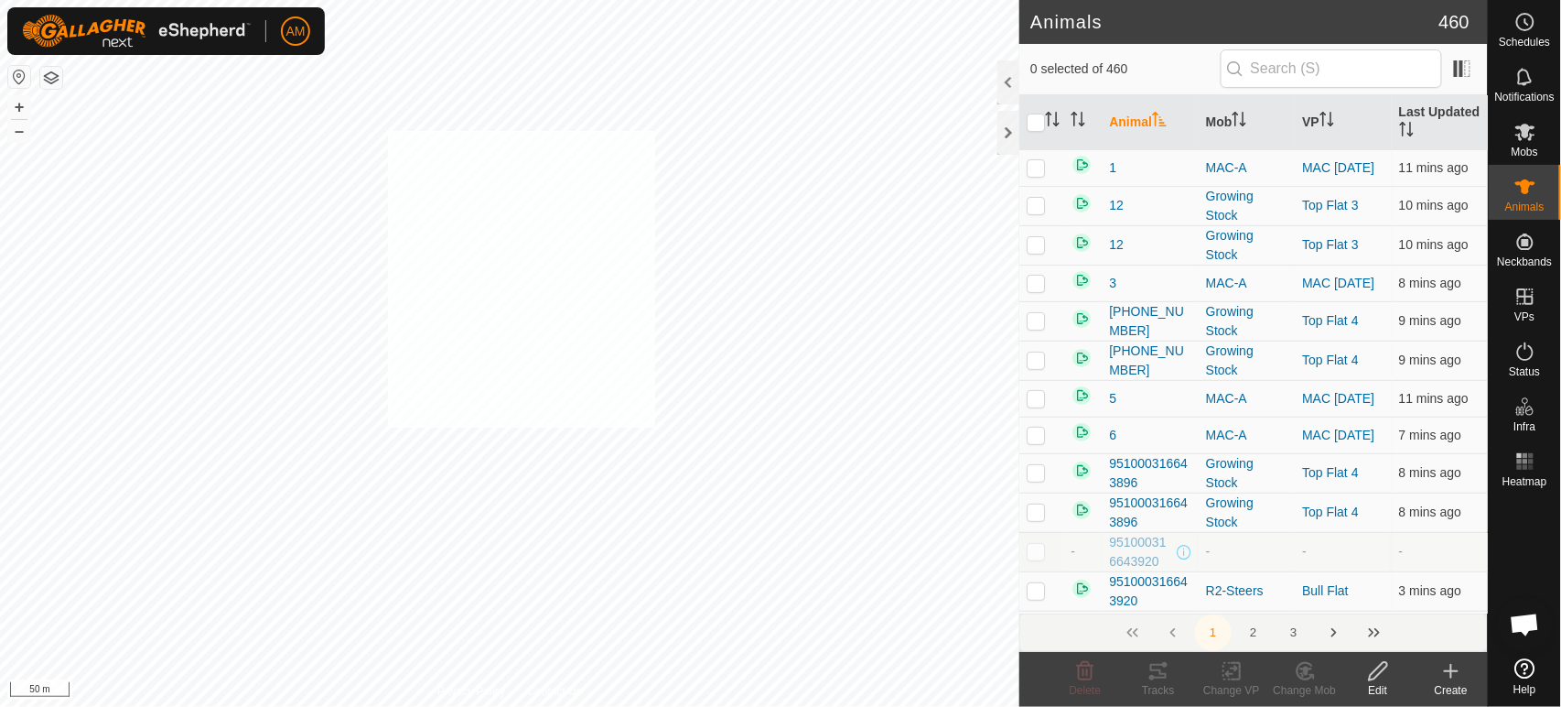
checkbox input "true"
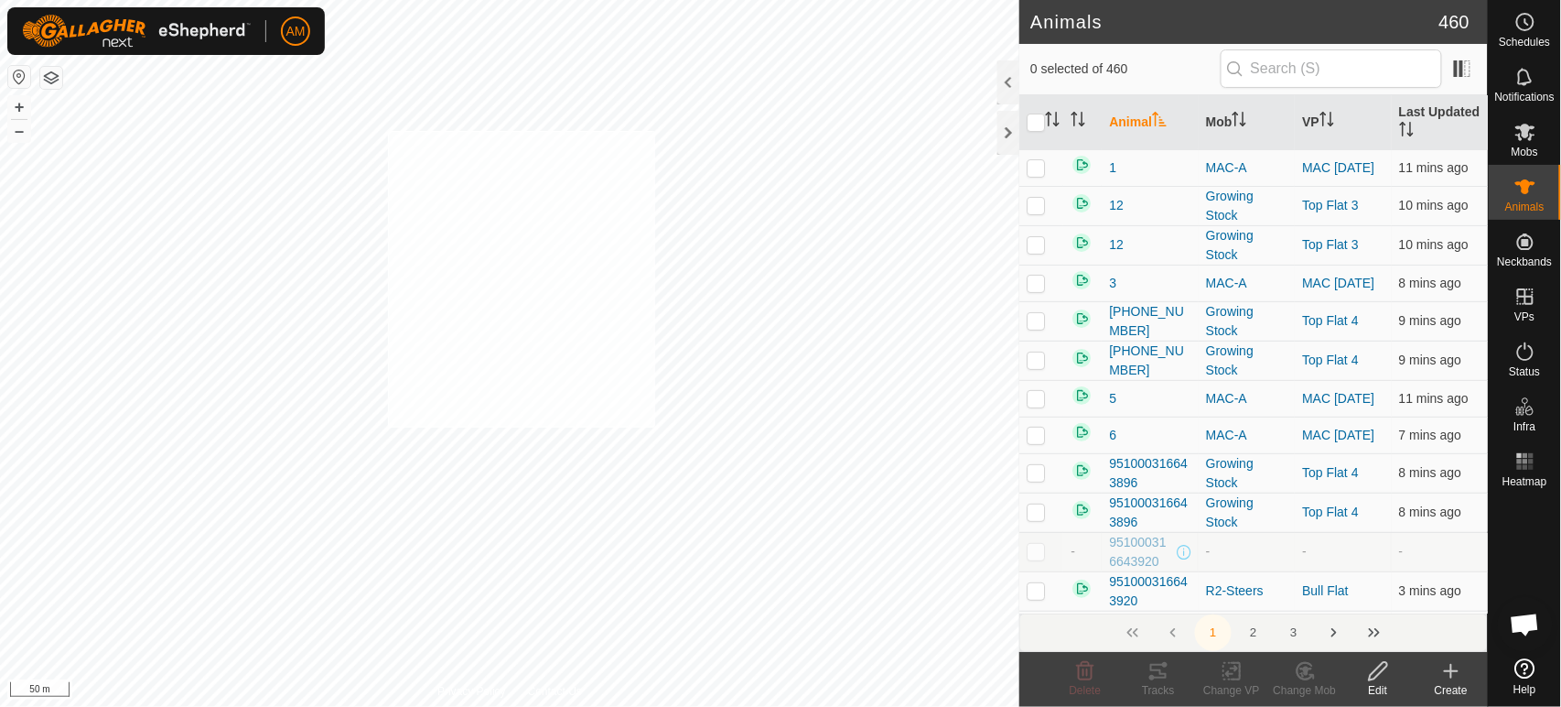
checkbox input "true"
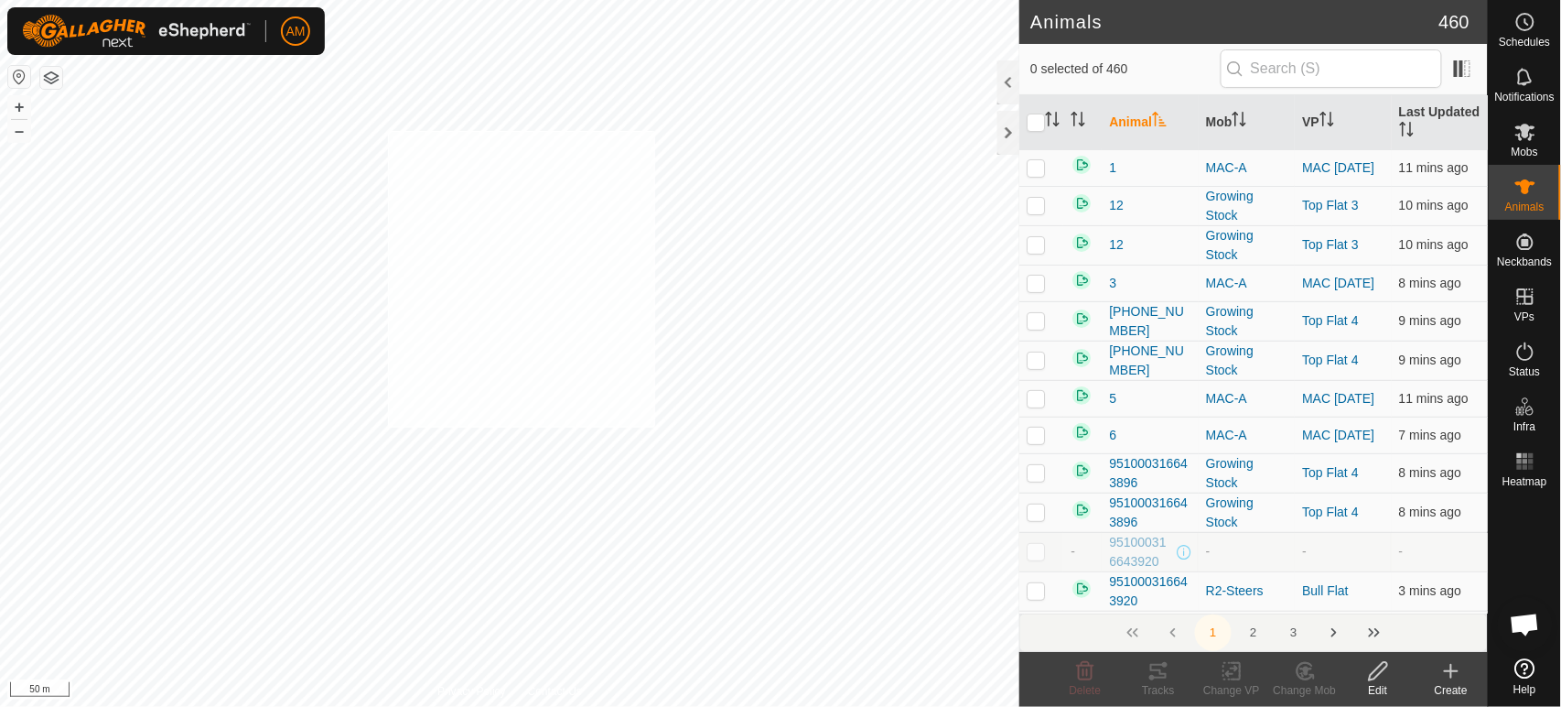
checkbox input "true"
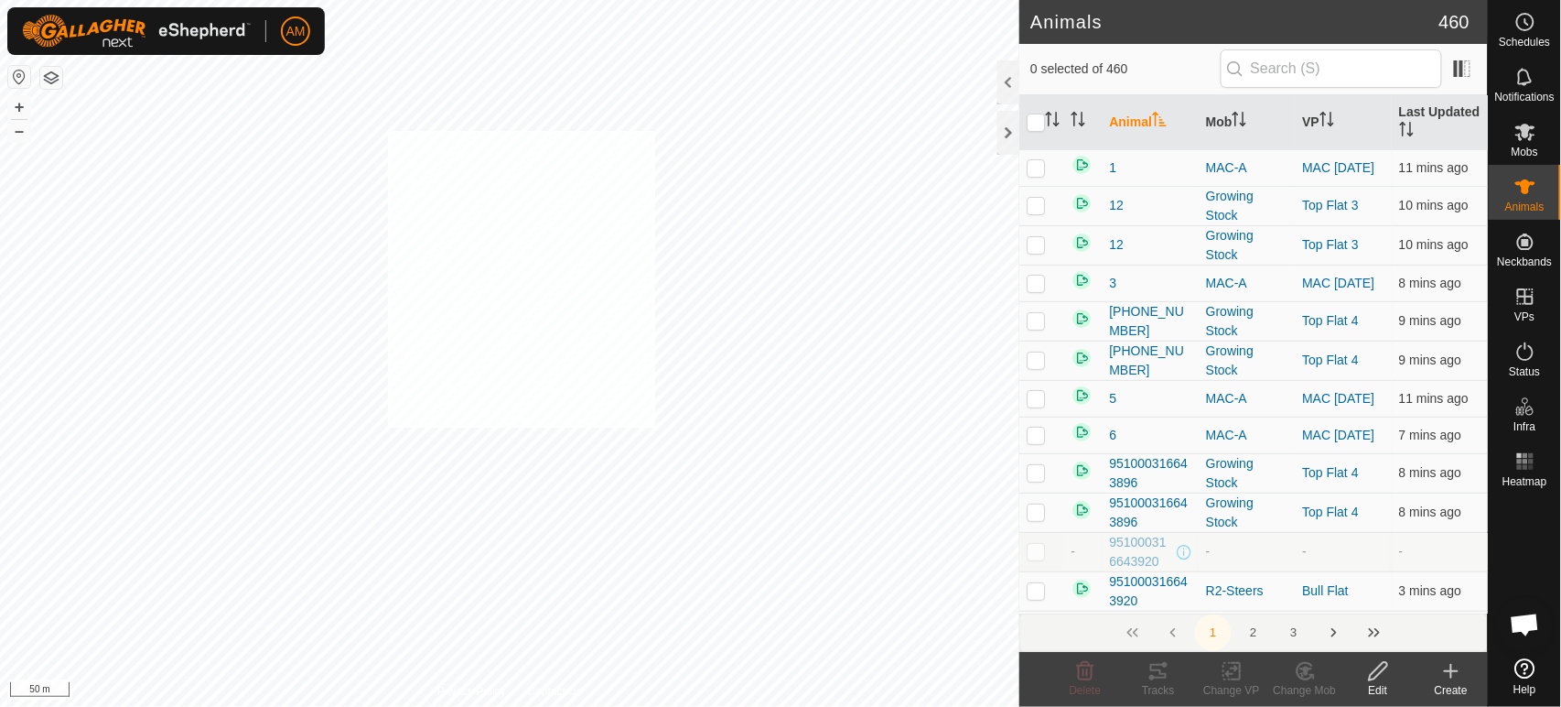
checkbox input "true"
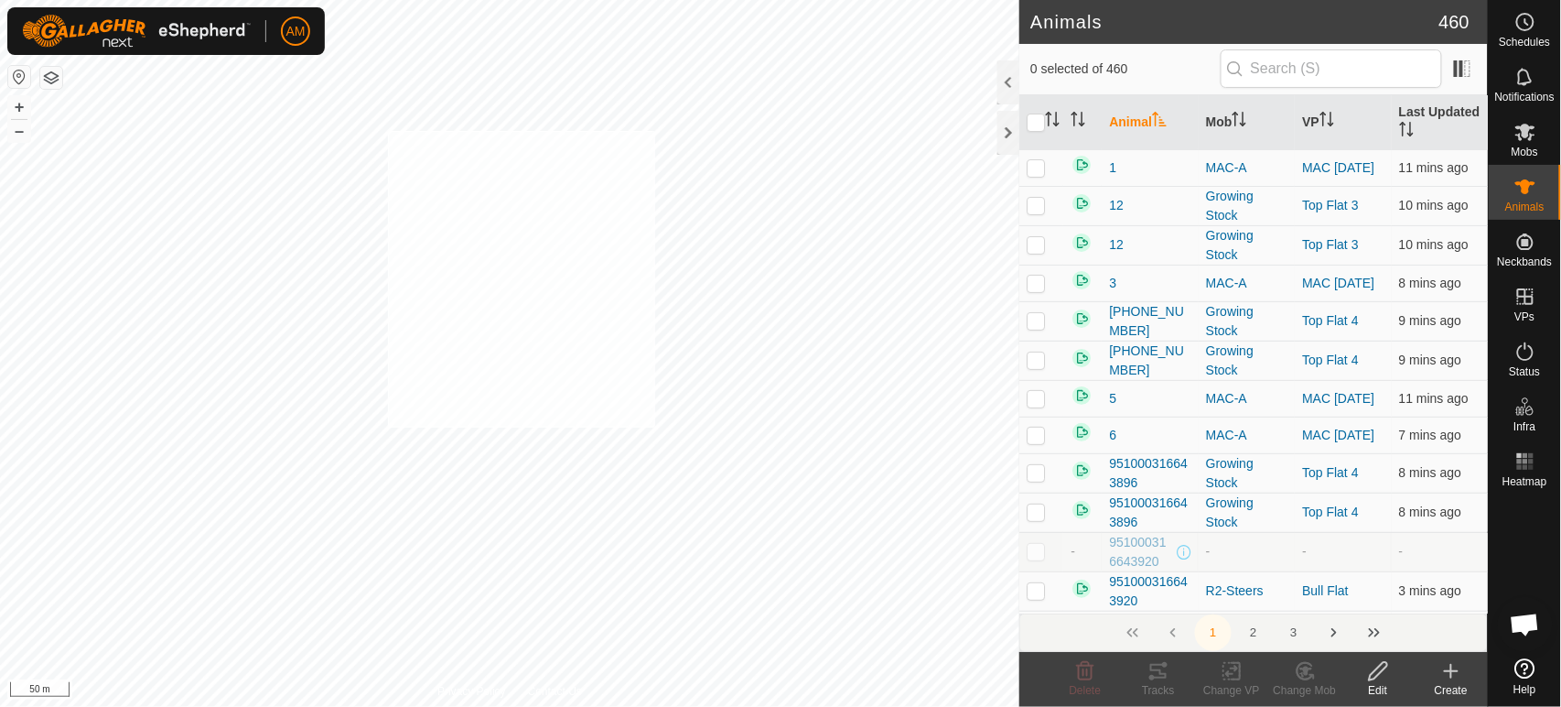
checkbox input "true"
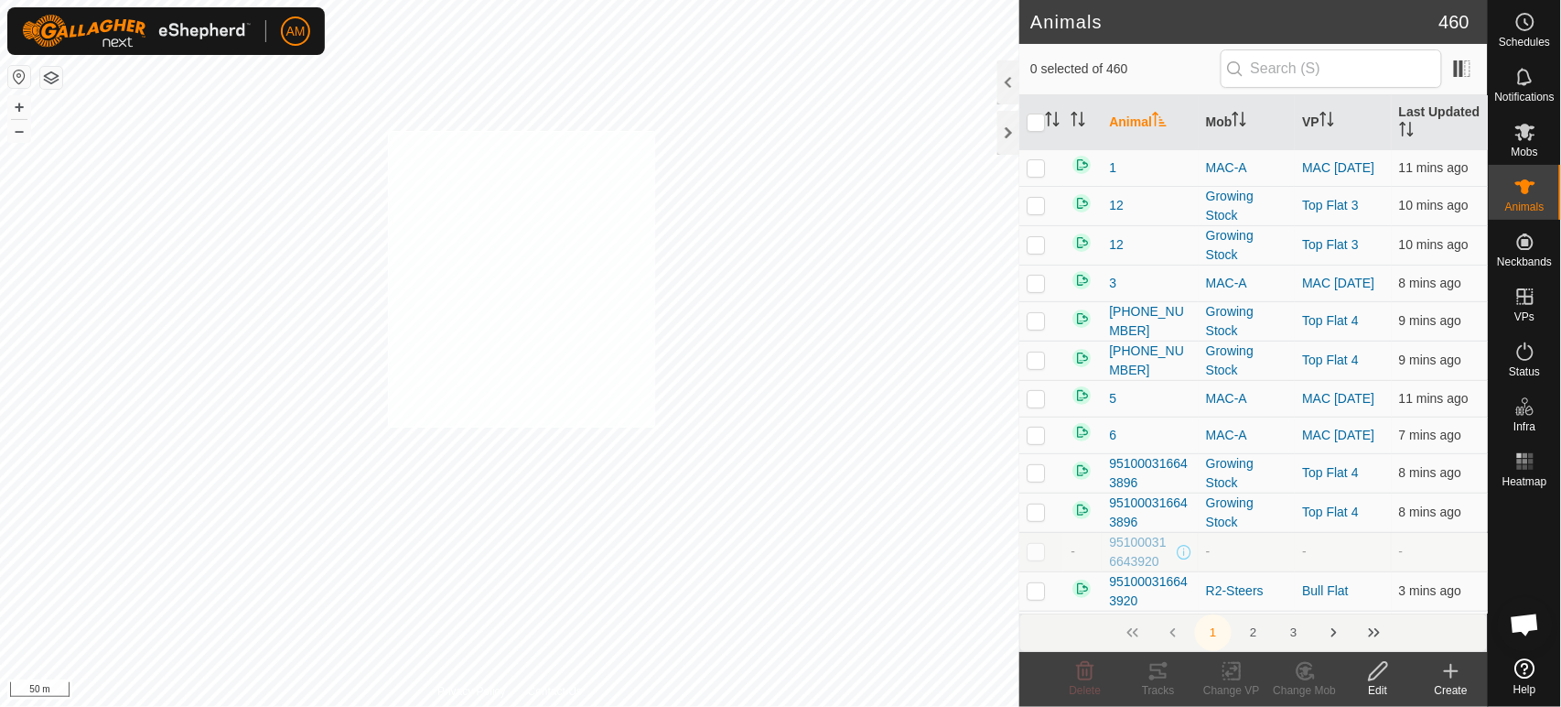
checkbox input "true"
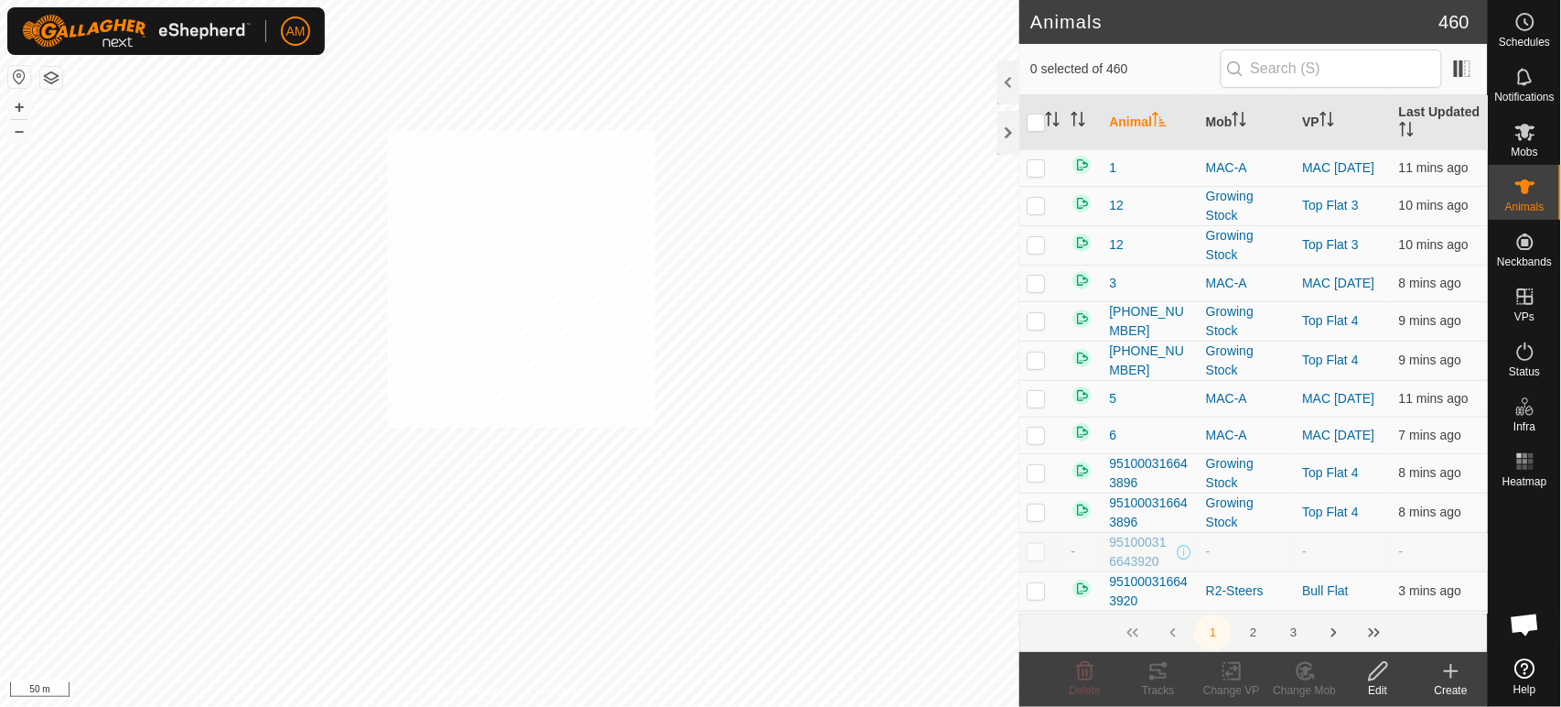
checkbox input "true"
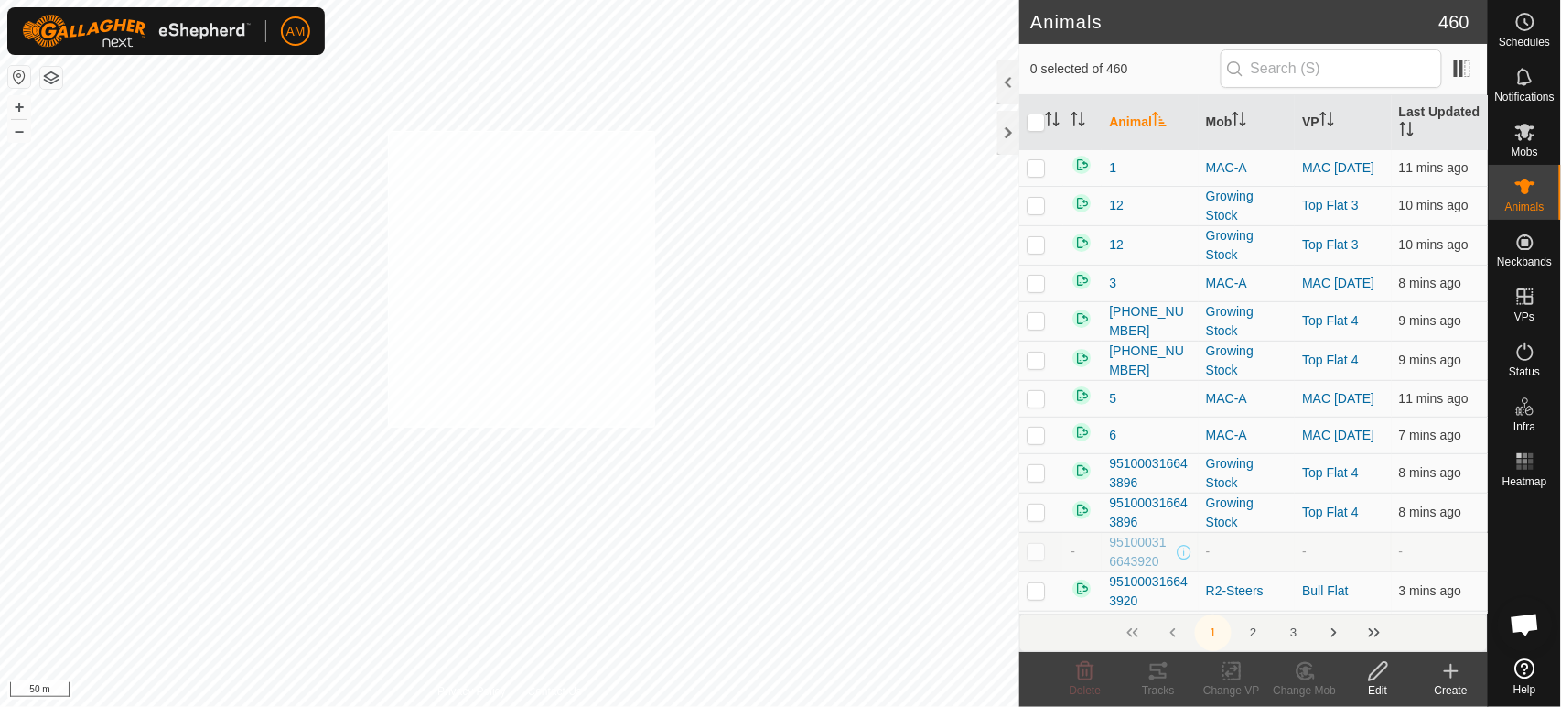
checkbox input "true"
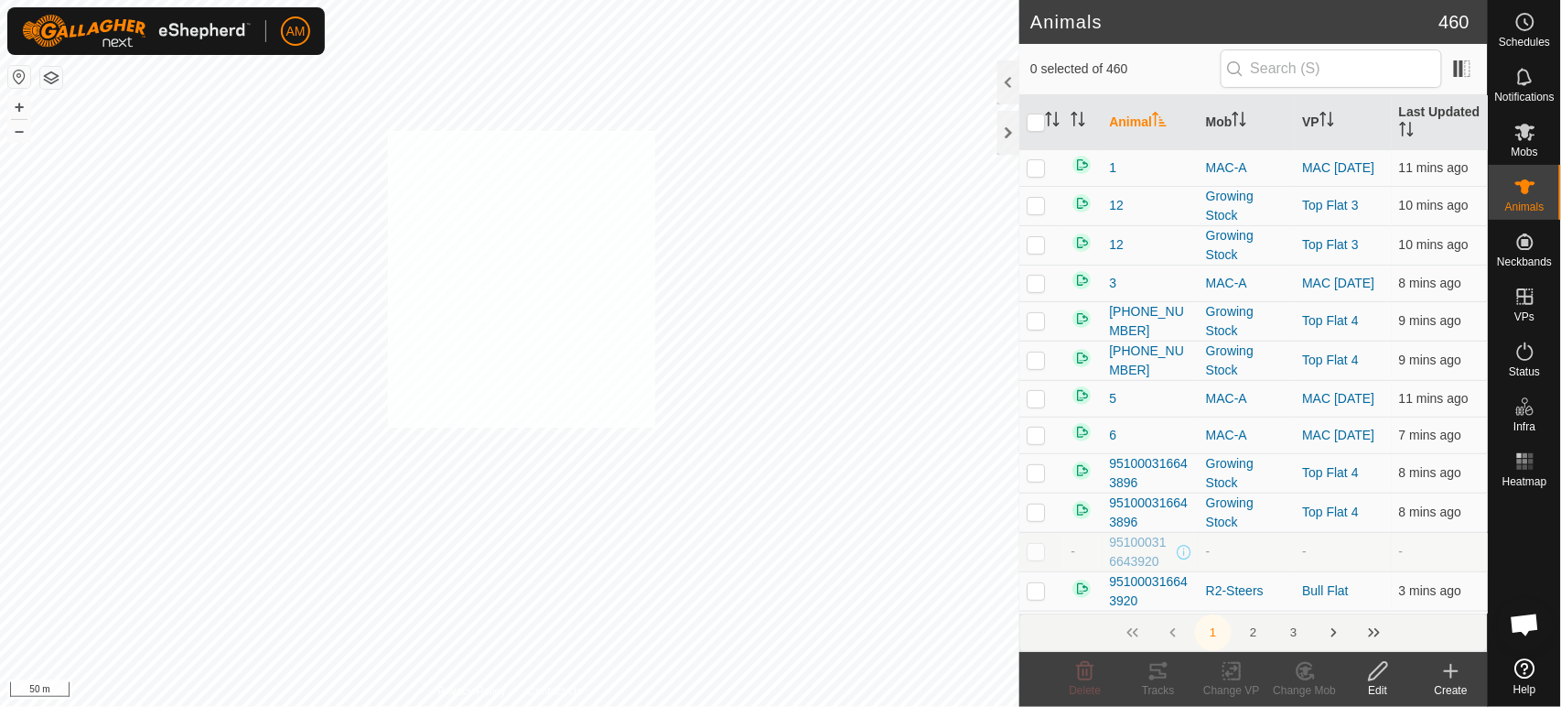
checkbox input "true"
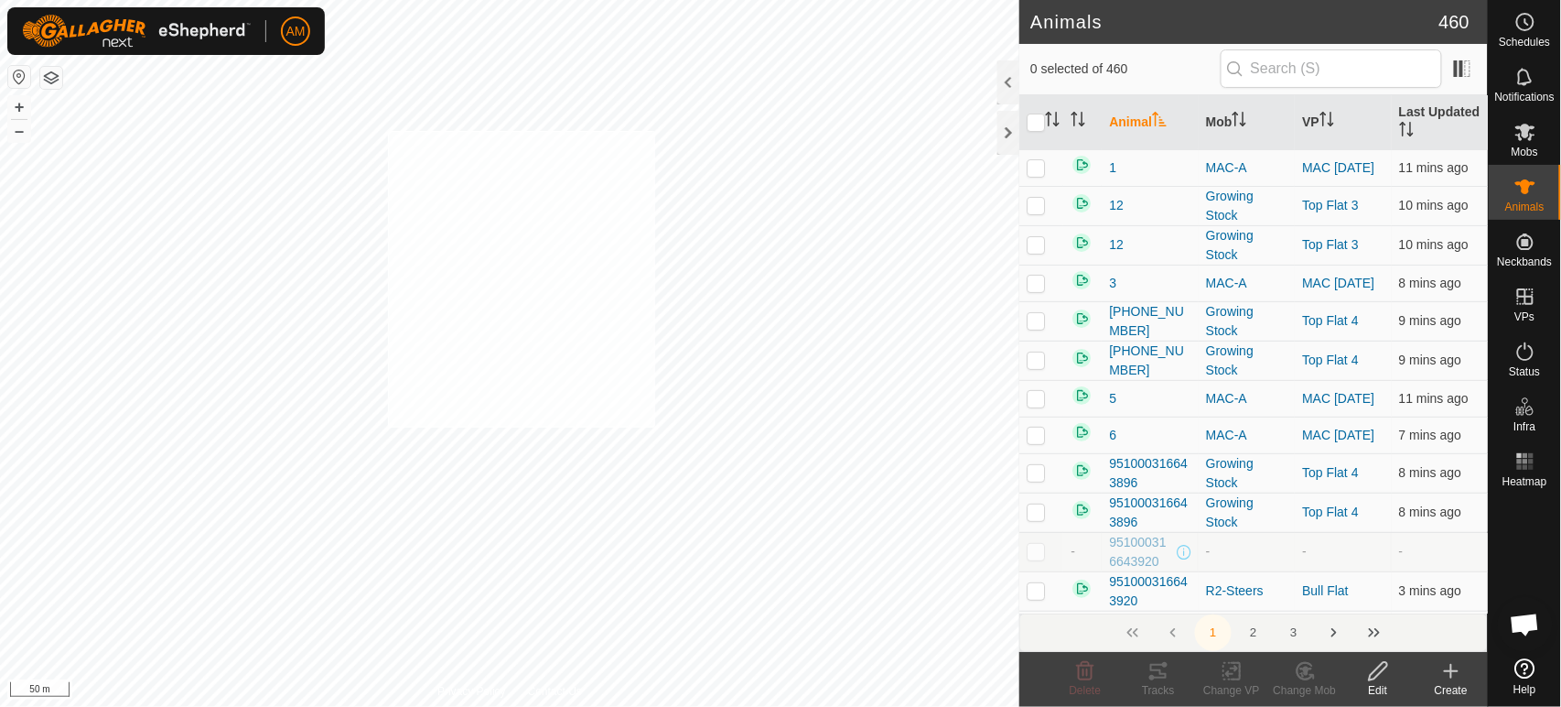
checkbox input "true"
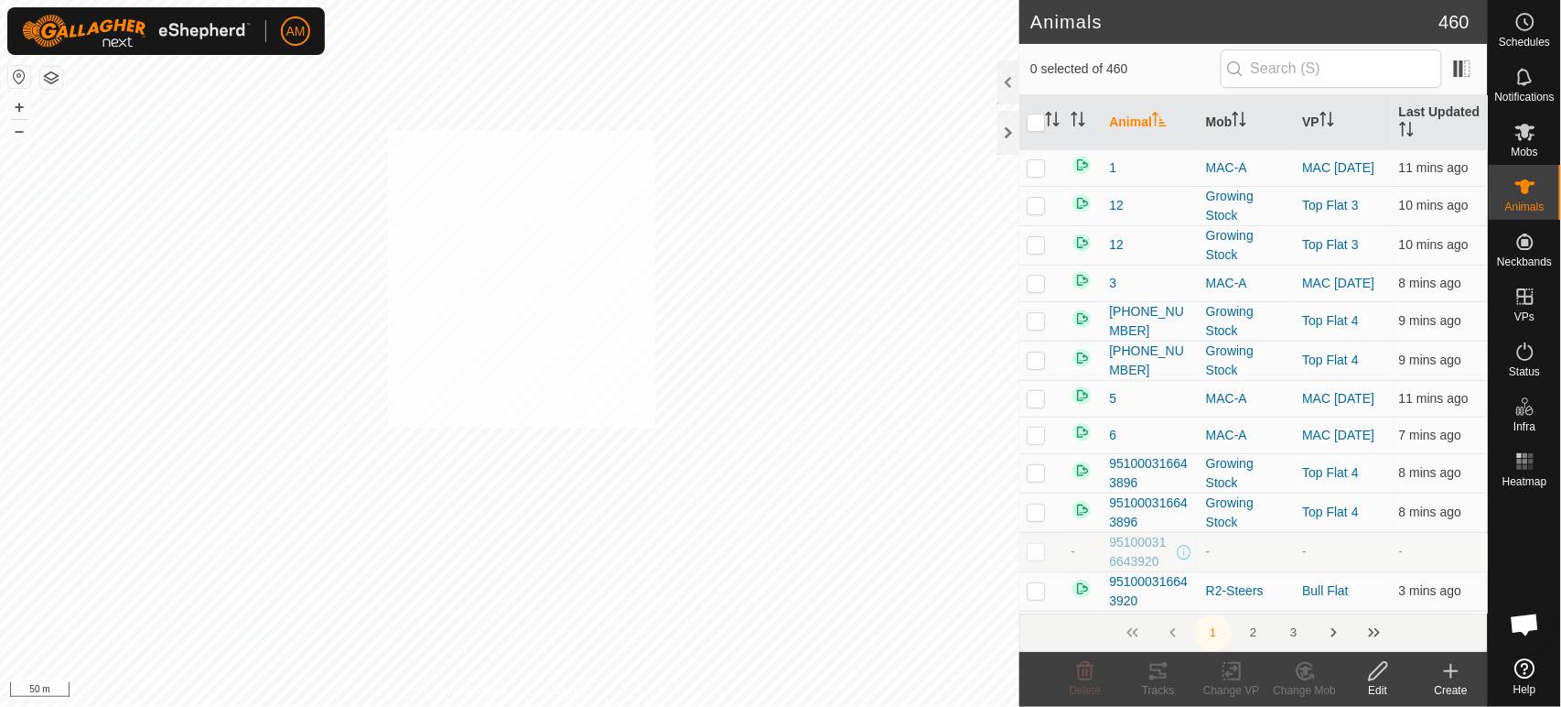
checkbox input "true"
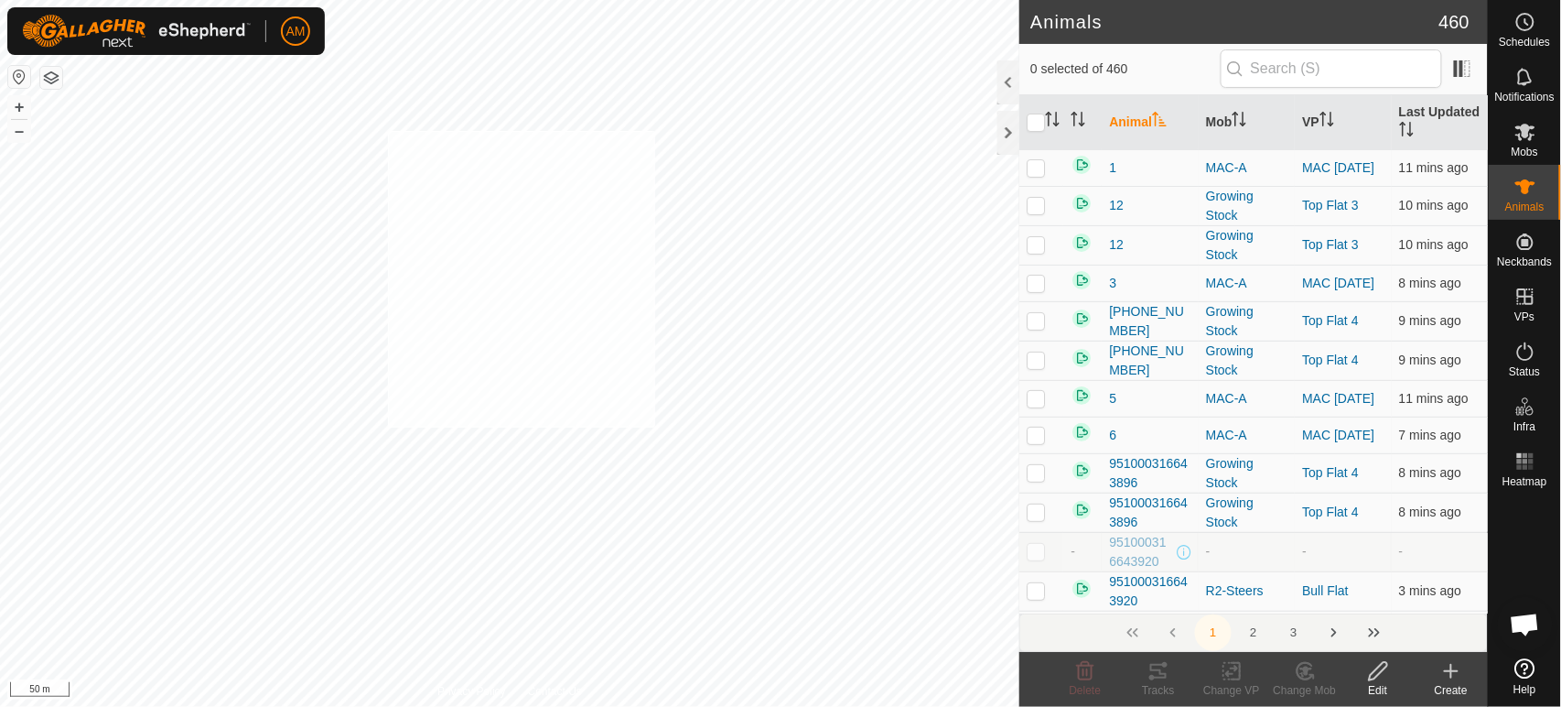
checkbox input "true"
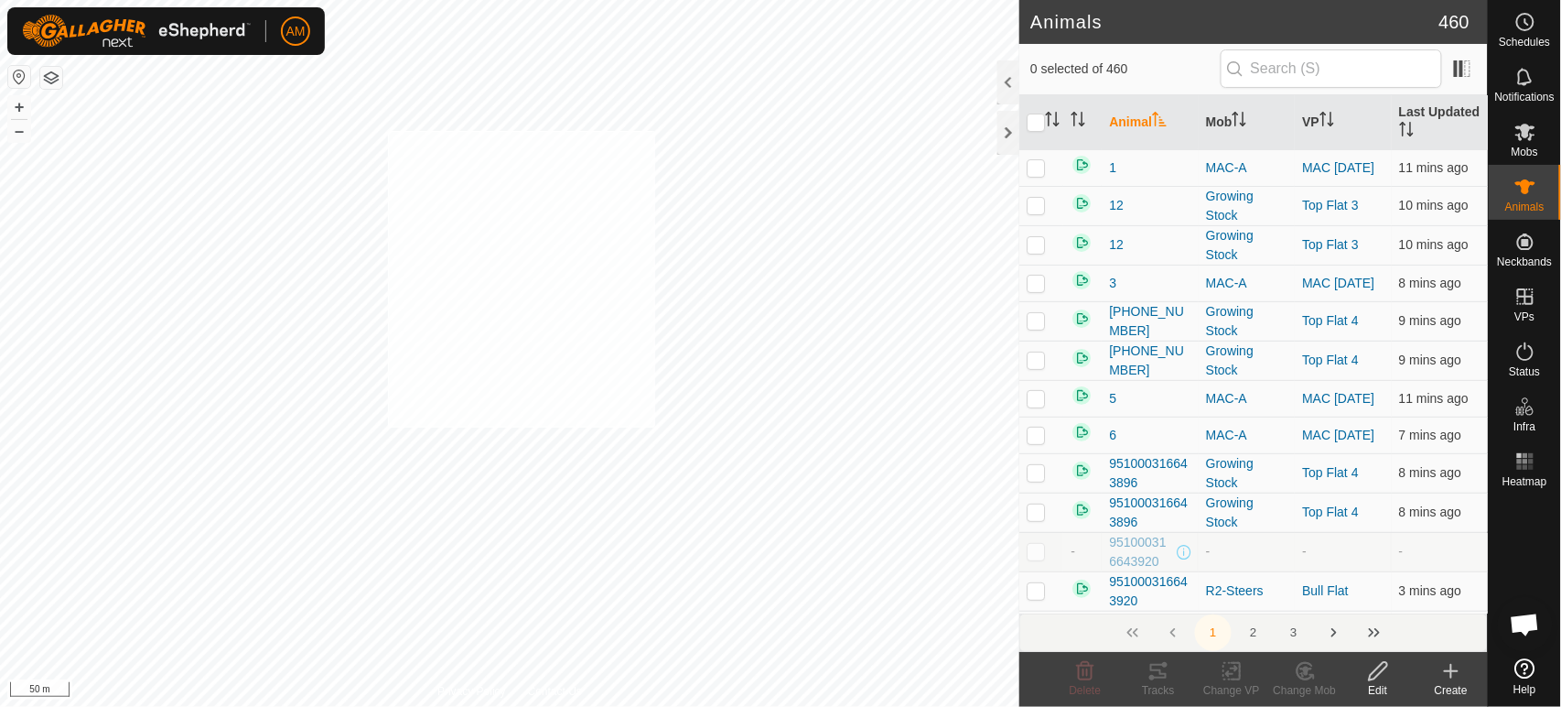
checkbox input "true"
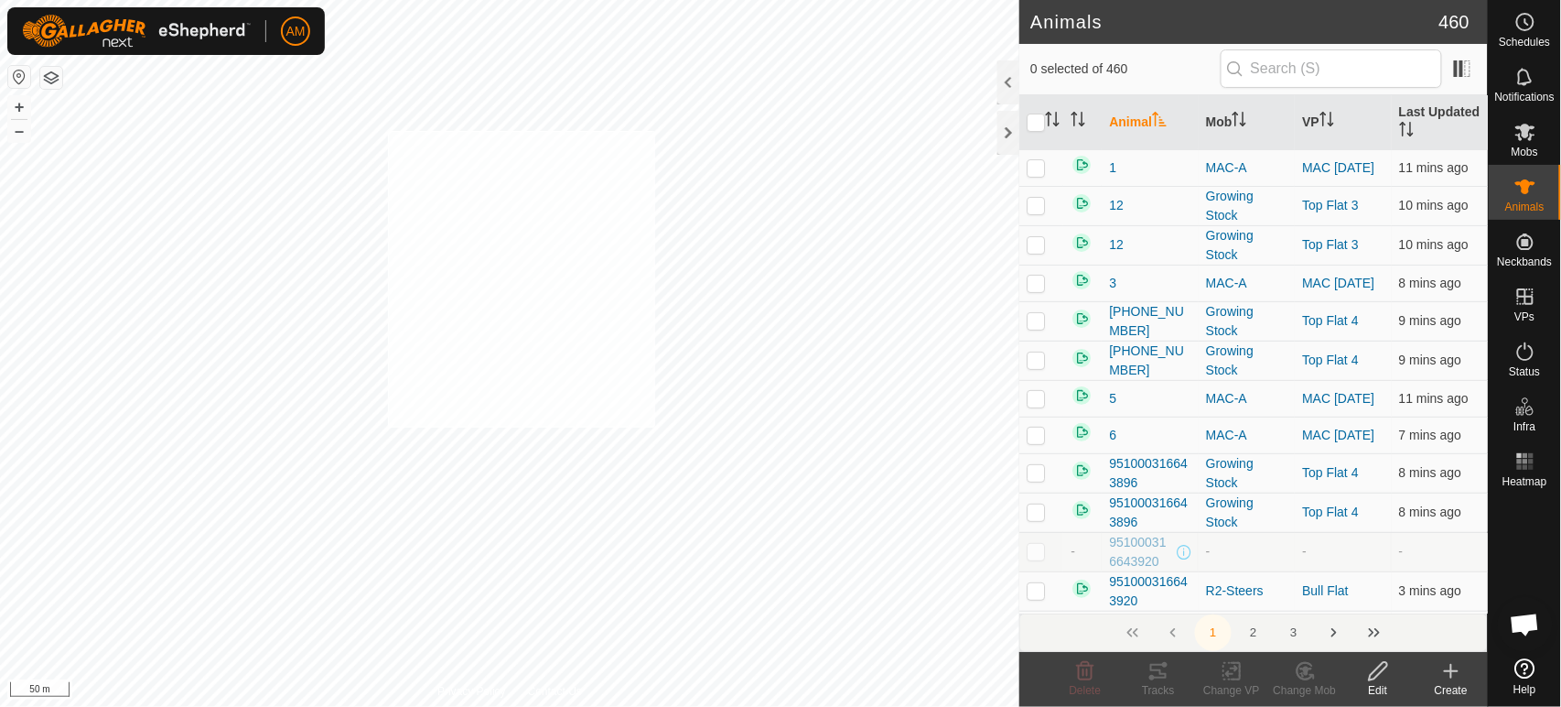
checkbox input "true"
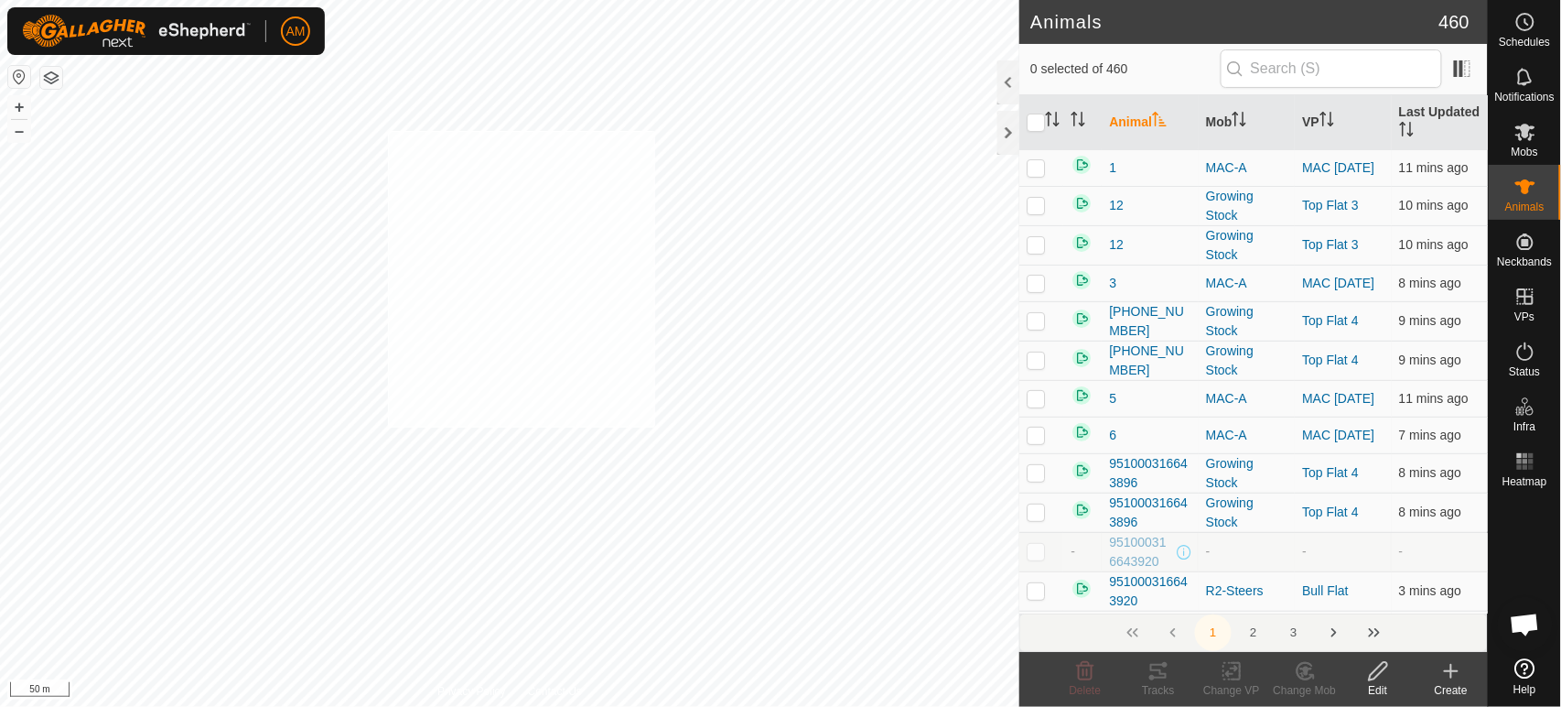
checkbox input "true"
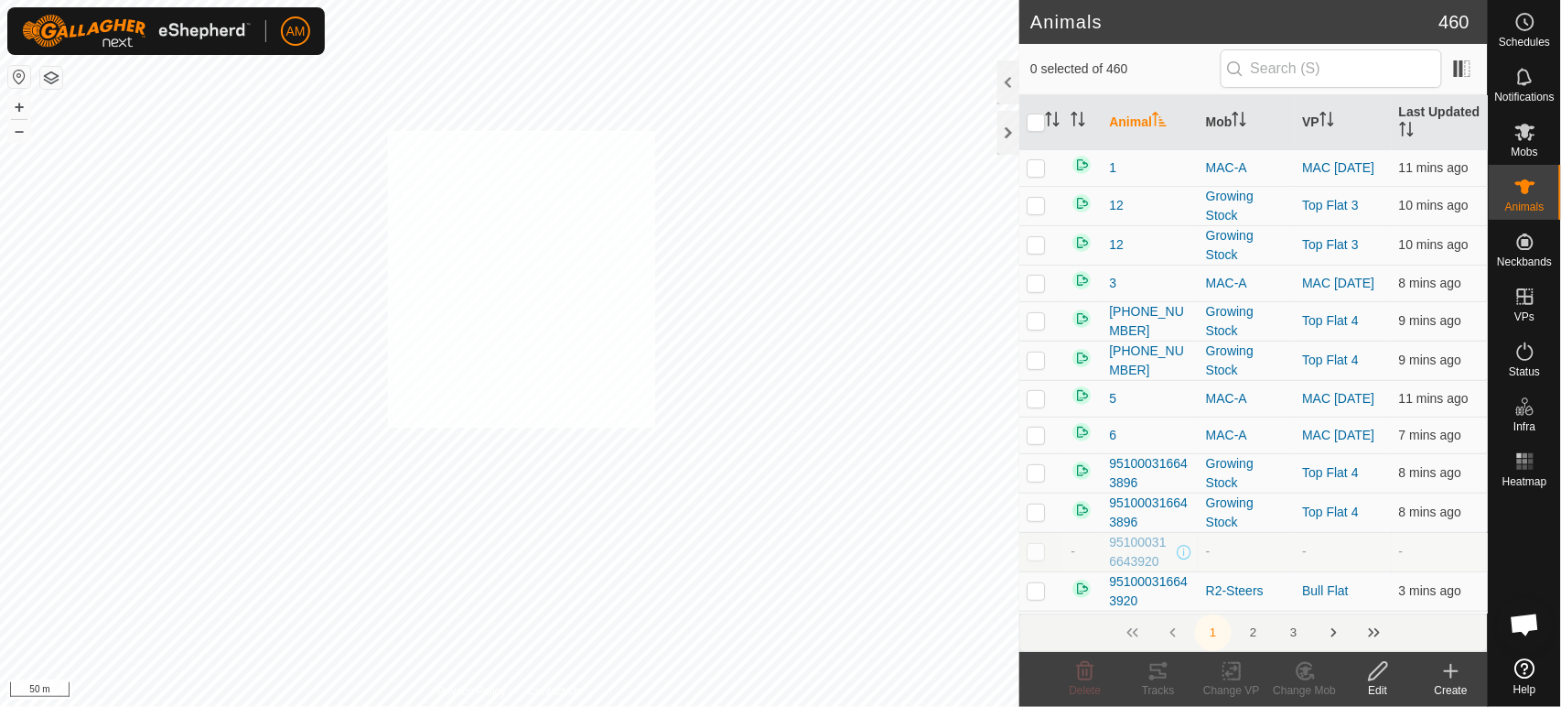
checkbox input "true"
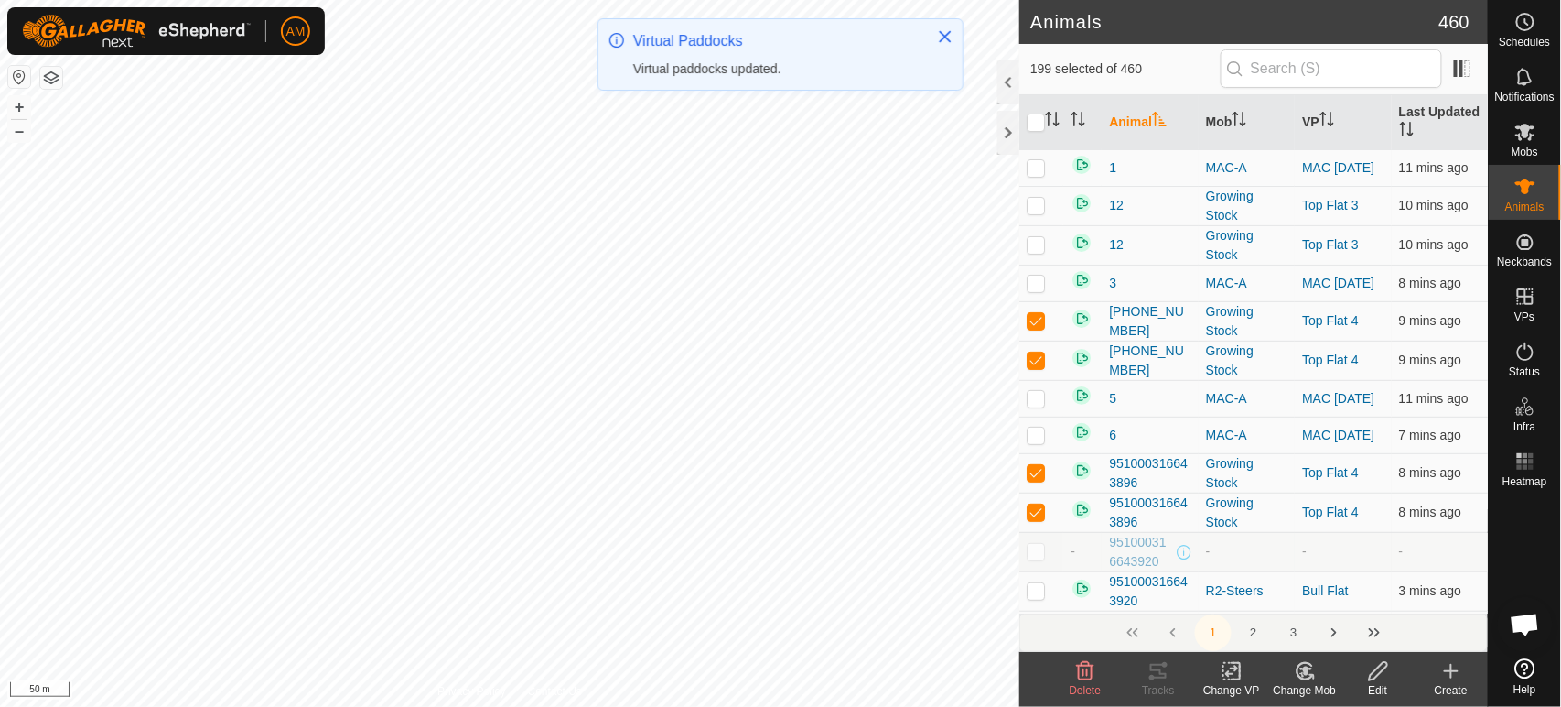
click at [1237, 681] on icon at bounding box center [1232, 671] width 23 height 22
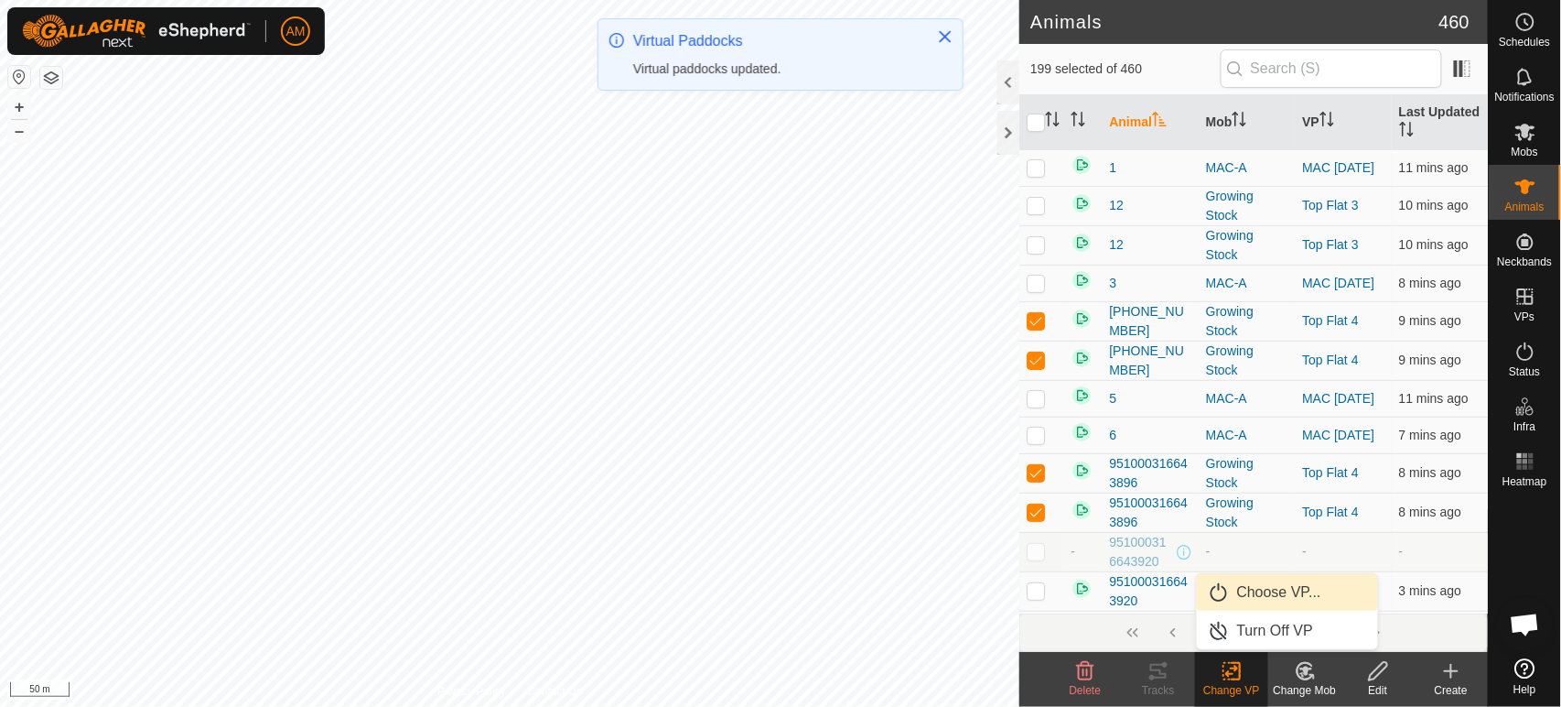
click at [1240, 588] on link "Choose VP..." at bounding box center [1287, 592] width 181 height 37
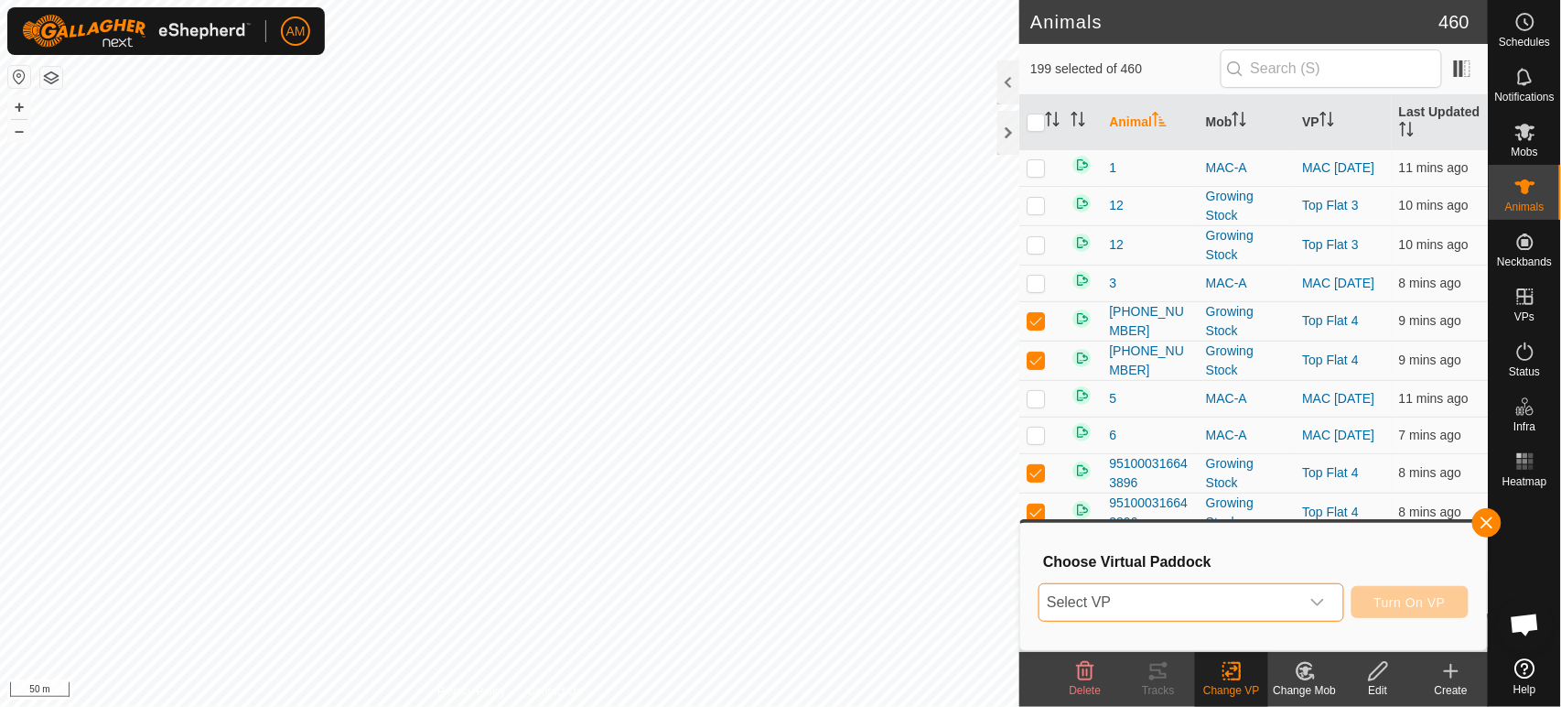
click at [1239, 586] on span "Select VP" at bounding box center [1169, 602] width 259 height 37
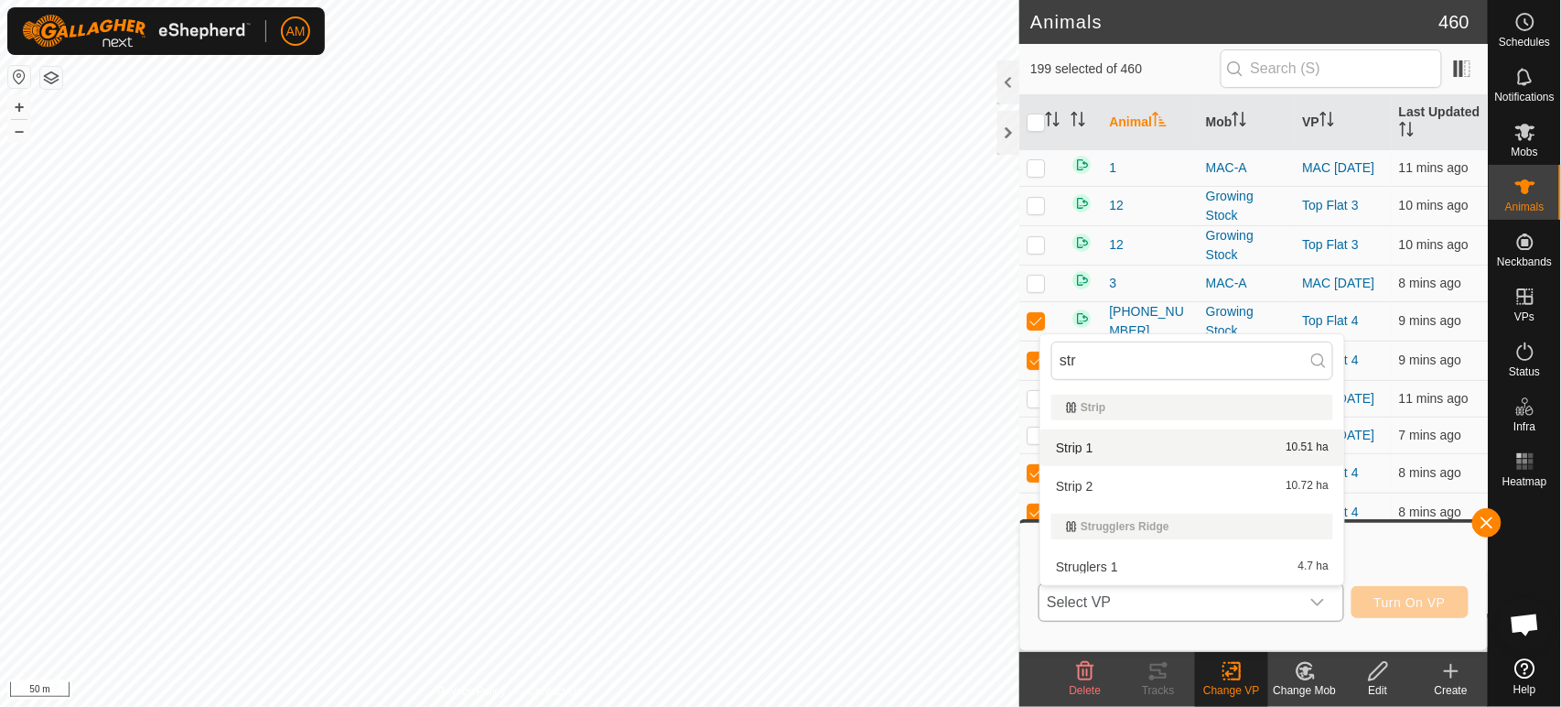
type input "str"
click at [1104, 436] on li "Strip 1 10.51 ha" at bounding box center [1193, 447] width 304 height 37
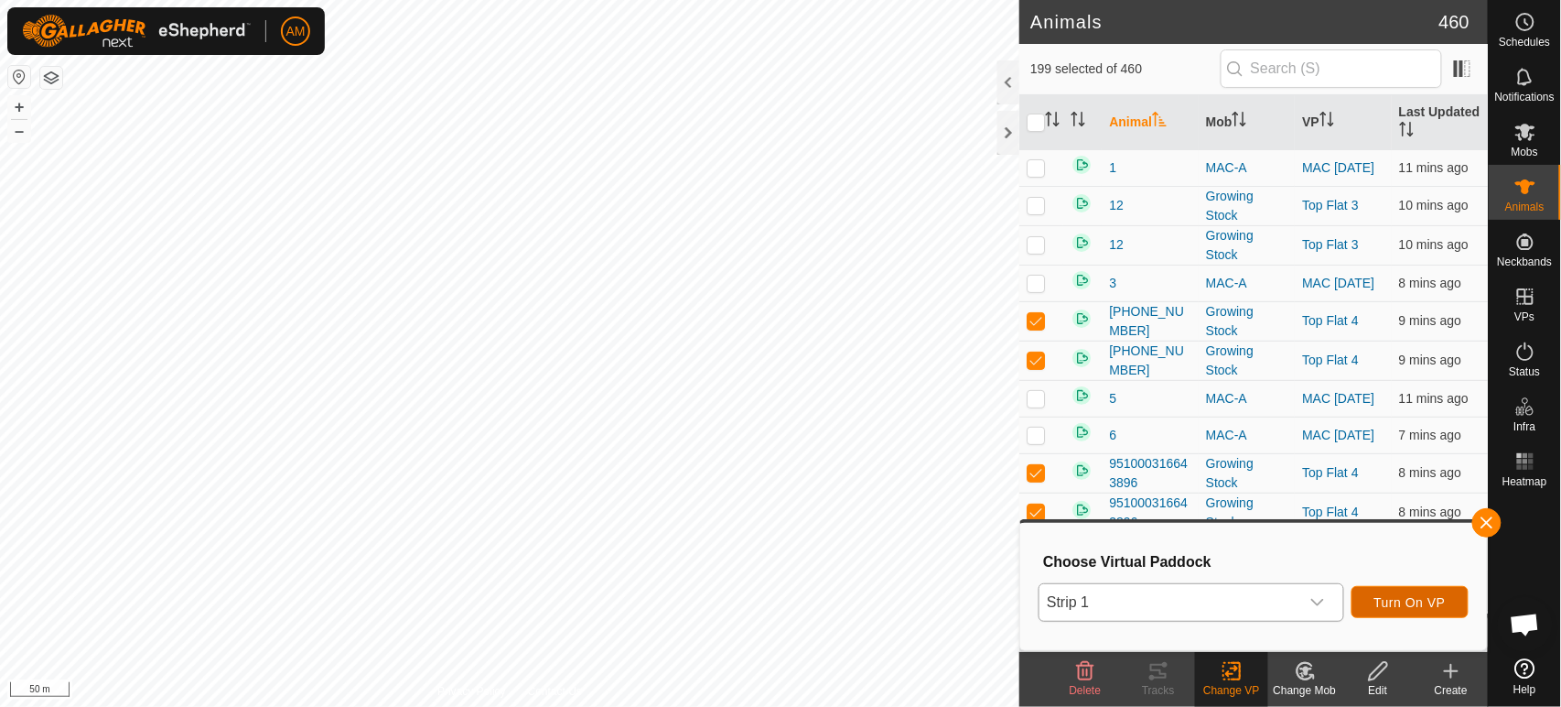
click at [1415, 609] on span "Turn On VP" at bounding box center [1410, 602] width 71 height 15
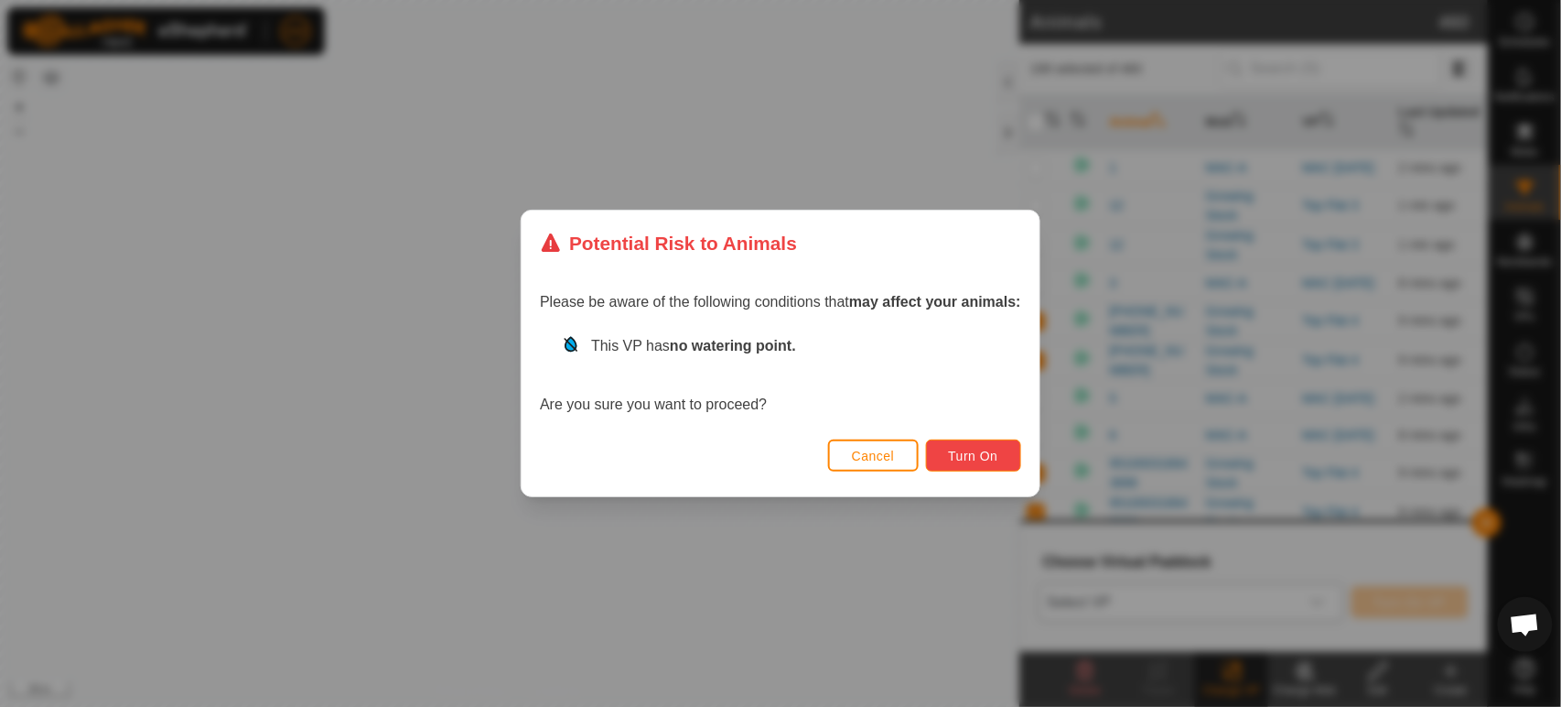
click at [965, 455] on span "Turn On" at bounding box center [973, 455] width 49 height 15
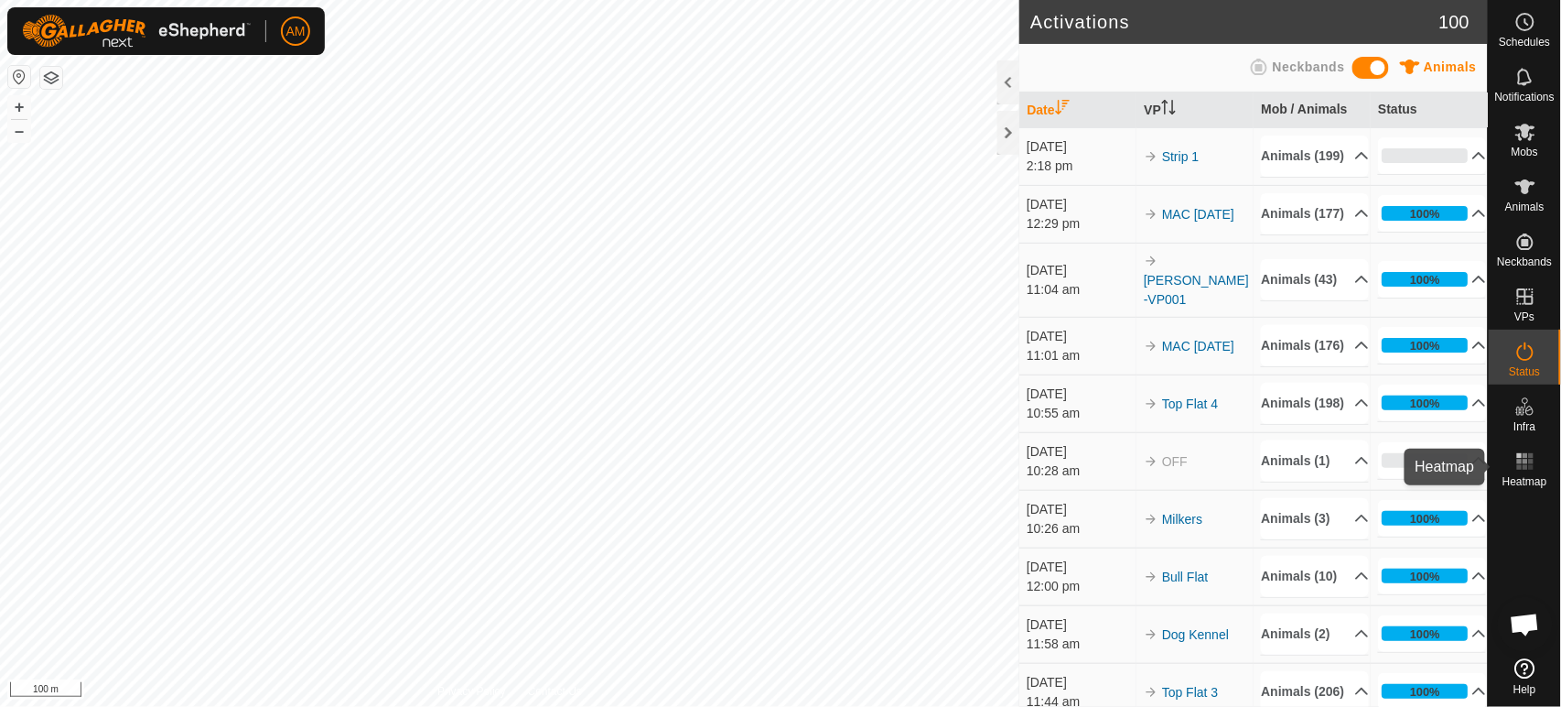
click at [1528, 479] on span "Heatmap" at bounding box center [1525, 481] width 45 height 11
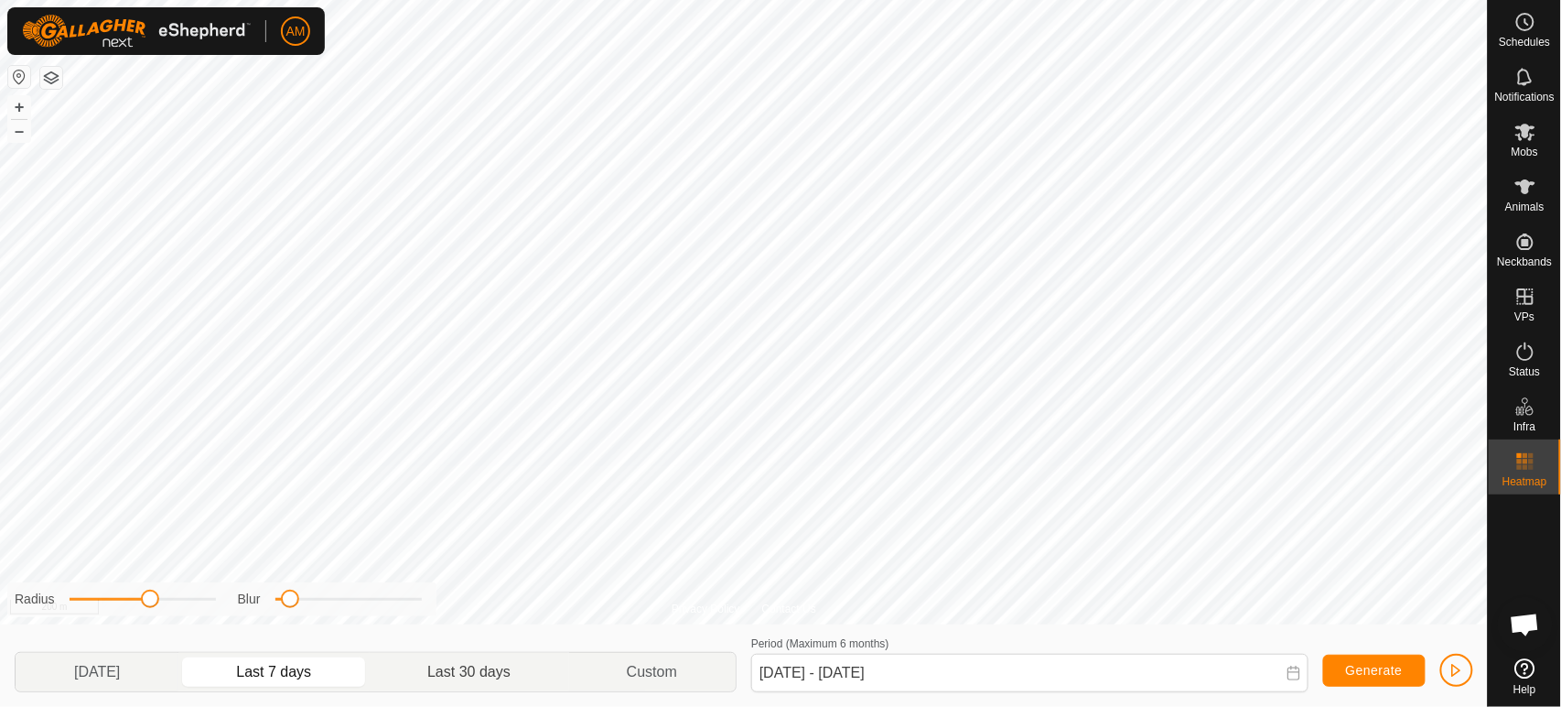
click at [508, 668] on p-togglebutton "Last 30 days" at bounding box center [470, 672] width 200 height 38
click at [509, 665] on p-togglebutton "Last 30 days" at bounding box center [470, 672] width 200 height 38
click at [1376, 667] on span "Generate" at bounding box center [1374, 670] width 57 height 15
click at [1055, 0] on html "AM Schedules Notifications Mobs Animals Neckbands VPs Status Infra Heatmap Help…" at bounding box center [780, 353] width 1561 height 707
click at [684, 679] on p-togglebutton "Custom" at bounding box center [652, 672] width 167 height 38
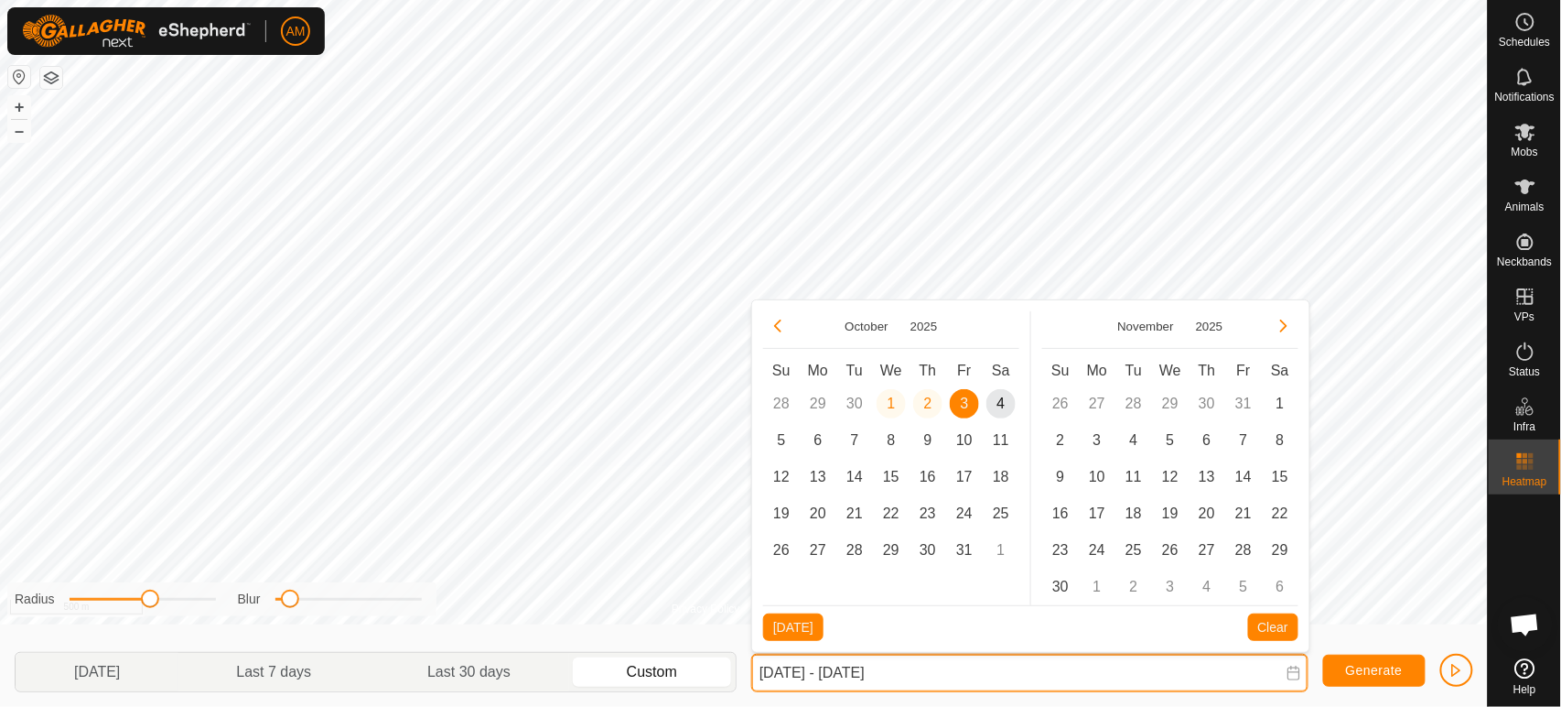
click at [912, 667] on input "[DATE] - [DATE]" at bounding box center [1029, 672] width 557 height 38
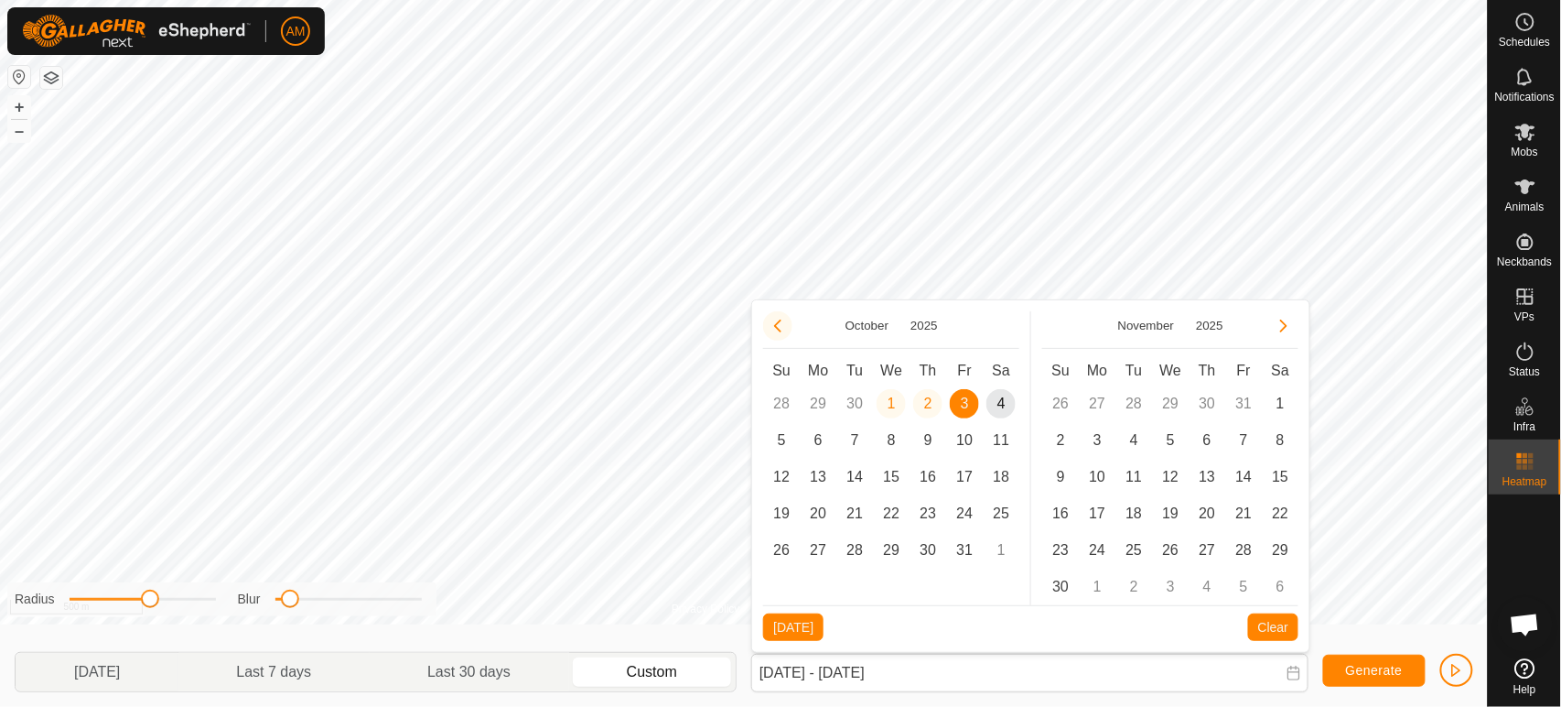
click at [778, 323] on button "Previous Month" at bounding box center [777, 325] width 29 height 29
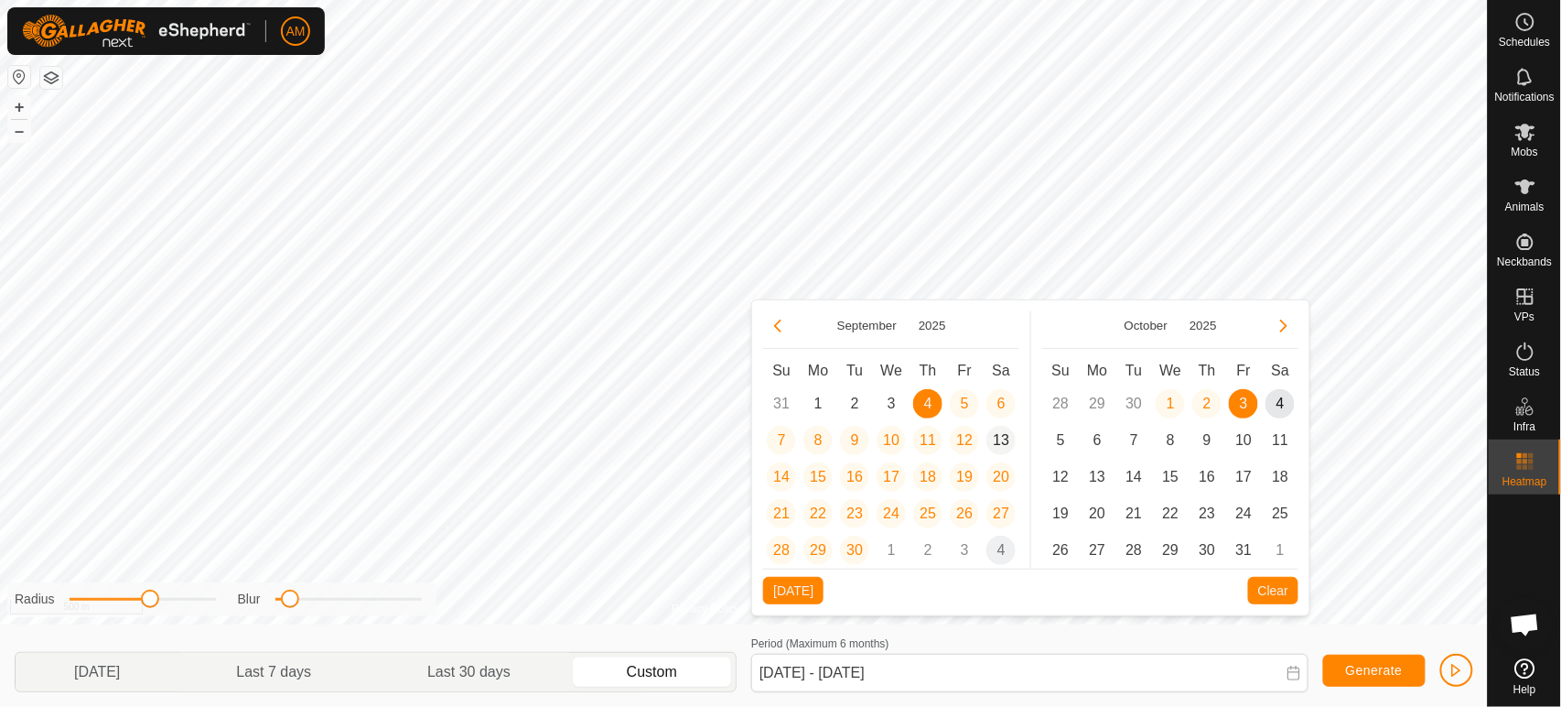
click at [991, 436] on span "13" at bounding box center [1001, 440] width 29 height 29
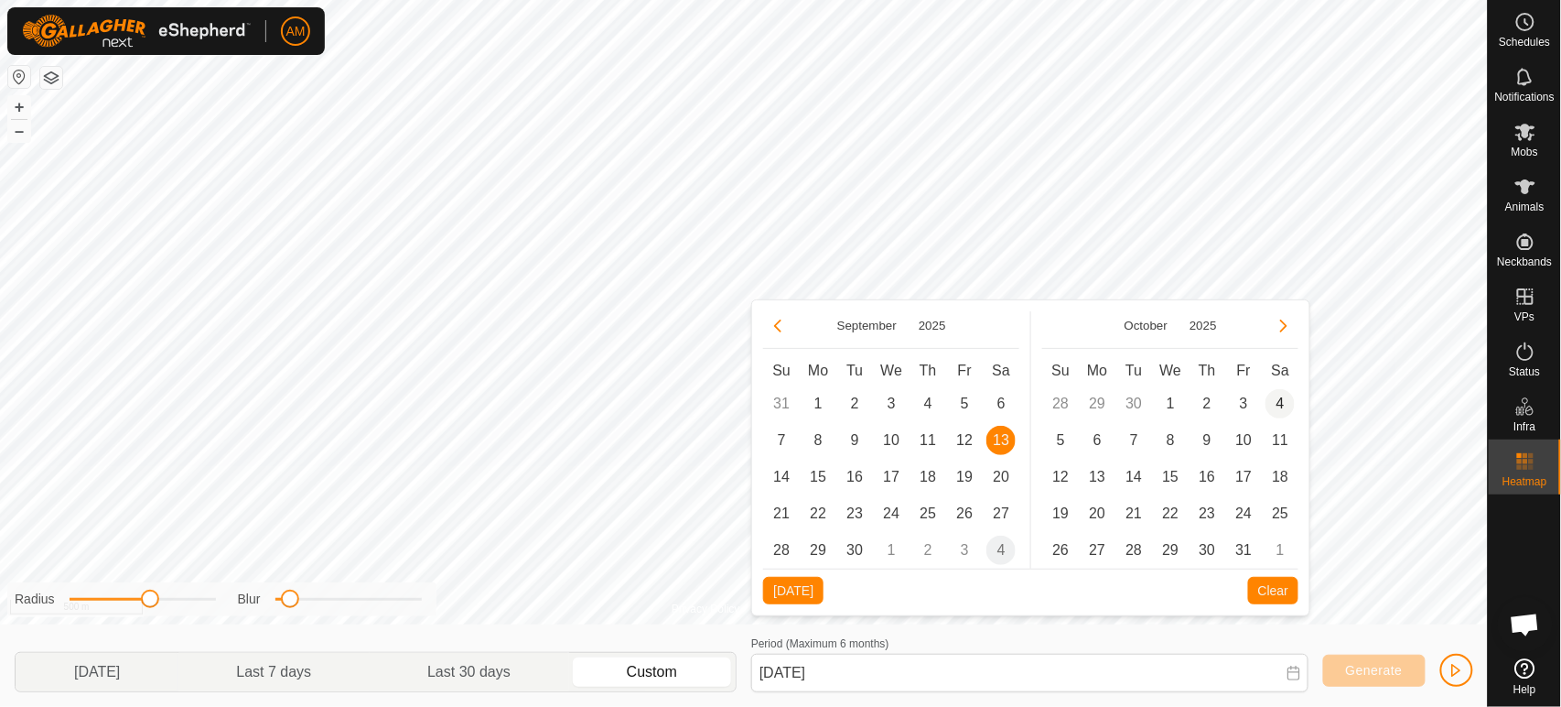
click at [1279, 405] on span "4" at bounding box center [1280, 403] width 29 height 29
type input "[DATE] - [DATE]"
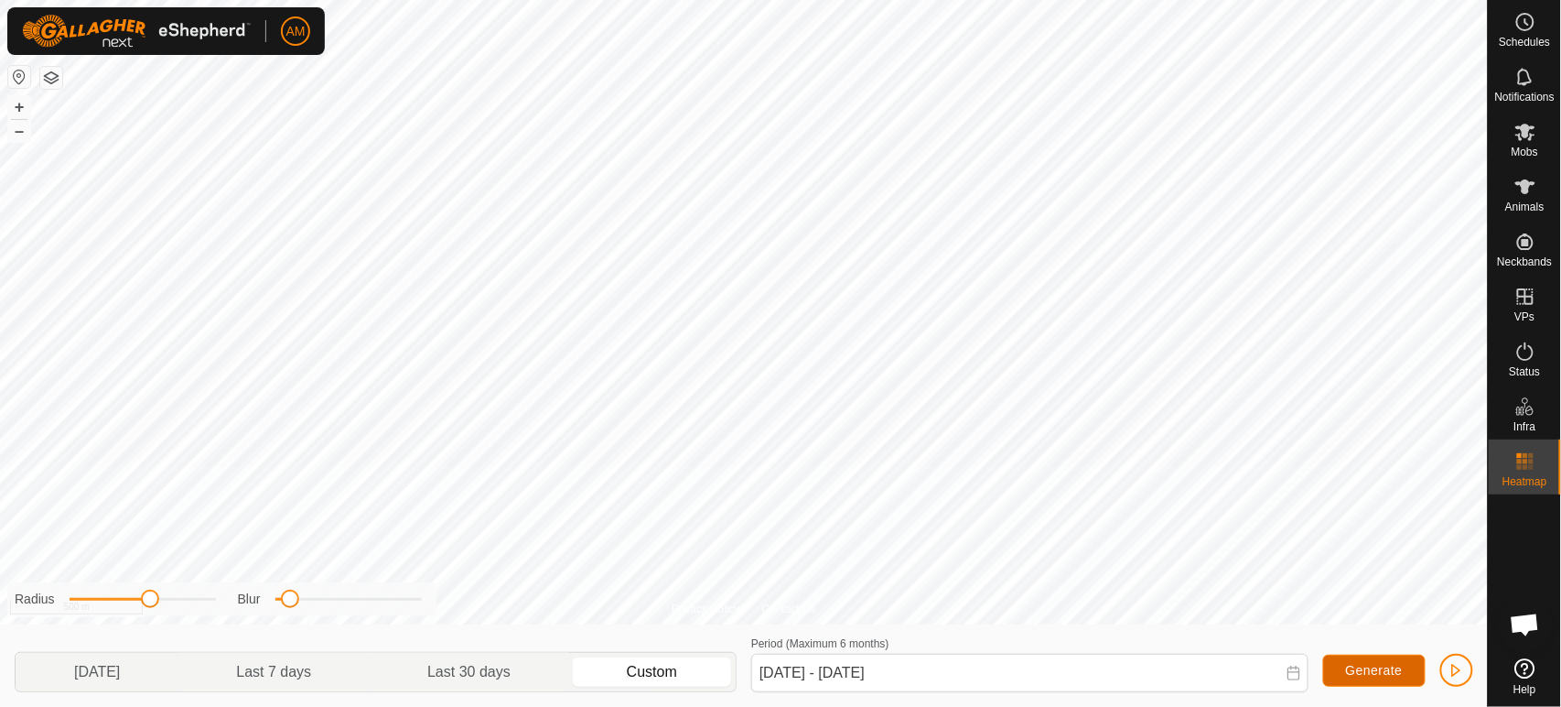
click at [1388, 669] on span "Generate" at bounding box center [1374, 670] width 57 height 15
drag, startPoint x: 146, startPoint y: 599, endPoint x: 75, endPoint y: 608, distance: 72.0
click at [75, 608] on span at bounding box center [76, 598] width 18 height 18
click at [178, 622] on div "Privacy Policy Contact Us 982123761793060 3939700139 MAC-A MAC [DATE] + – ⇧ i 1…" at bounding box center [744, 353] width 1488 height 707
drag, startPoint x: 70, startPoint y: 599, endPoint x: 614, endPoint y: -12, distance: 818.1
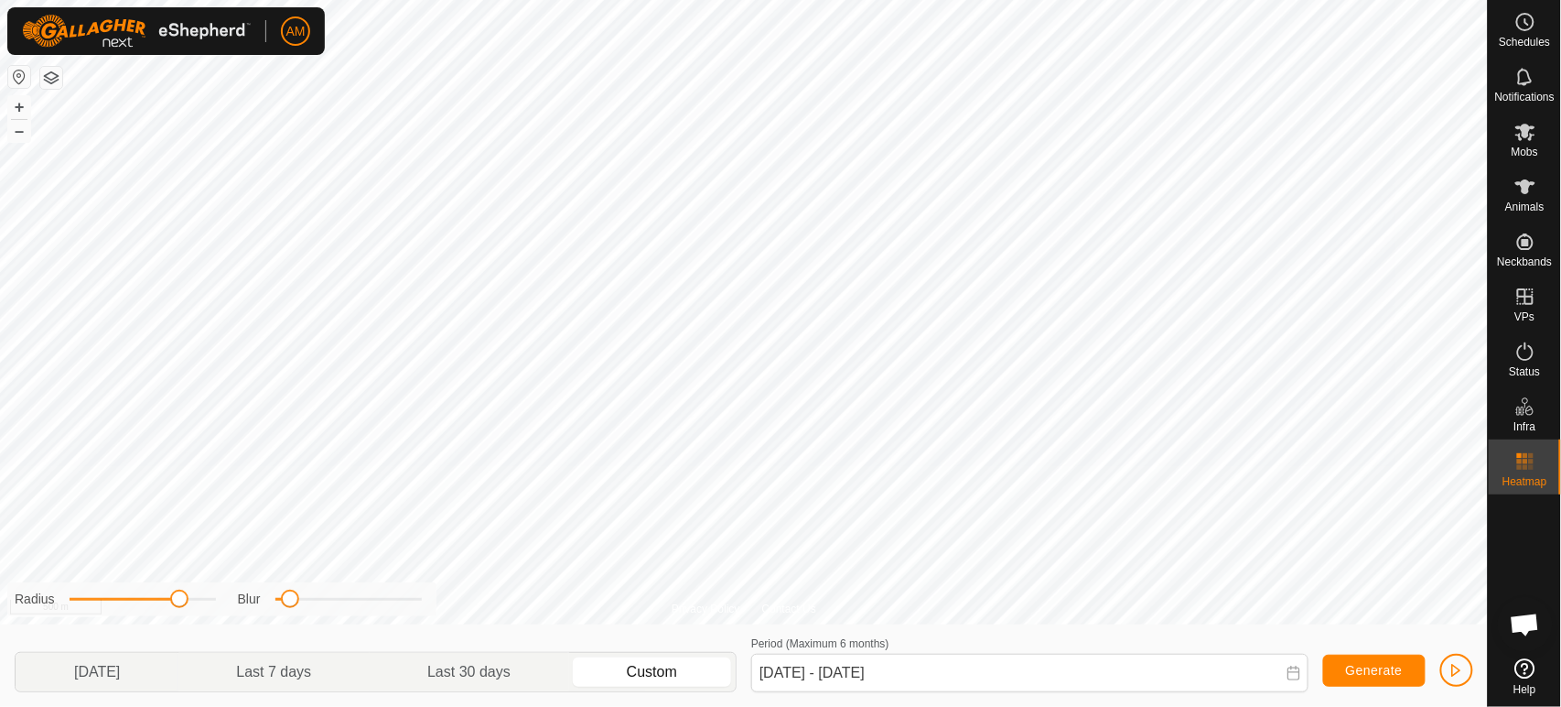
click at [614, 0] on html "AM Schedules Notifications Mobs Animals Neckbands VPs Status Infra Heatmap Help…" at bounding box center [780, 353] width 1561 height 707
click at [761, 0] on html "AM Schedules Notifications Mobs Animals Neckbands VPs Status Infra Heatmap Help…" at bounding box center [780, 353] width 1561 height 707
